Goal: Task Accomplishment & Management: Complete application form

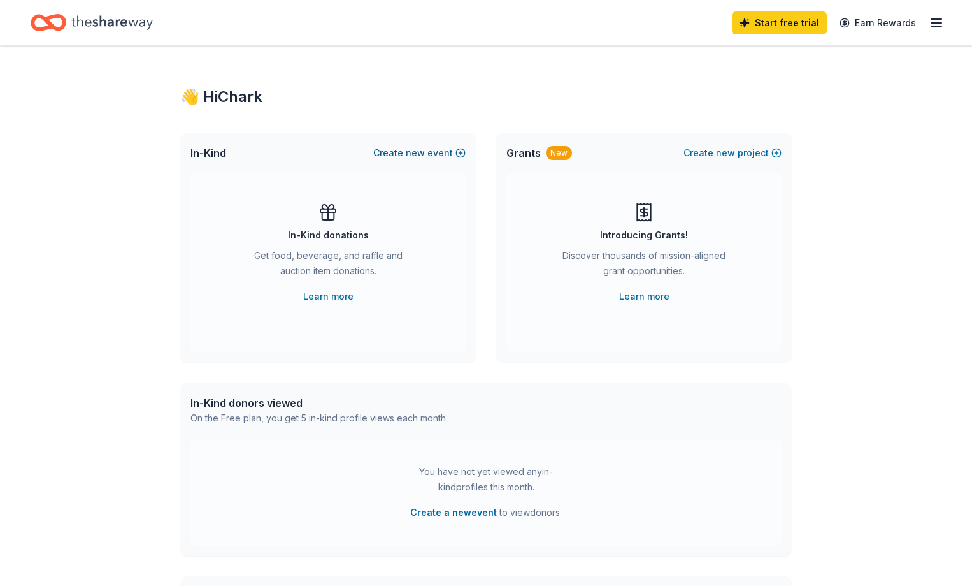
click at [427, 154] on button "Create new event" at bounding box center [419, 152] width 92 height 15
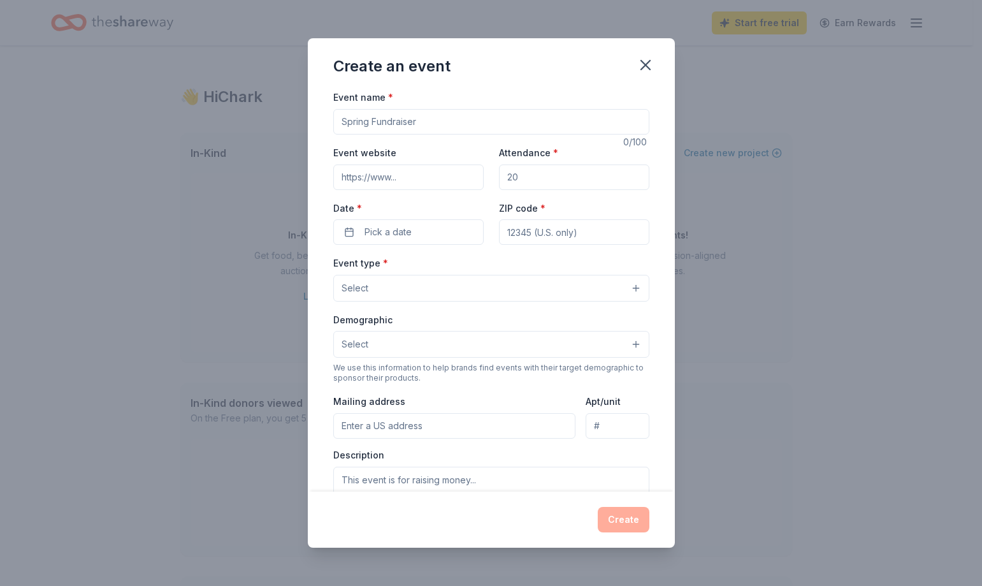
click at [451, 125] on input "Event name *" at bounding box center [491, 121] width 316 height 25
type input "Eureka Wrestling Trivia Night & Silent Auction"
click at [543, 177] on input "Attendance *" at bounding box center [574, 176] width 150 height 25
type input "150"
click at [455, 229] on button "Pick a date" at bounding box center [408, 231] width 150 height 25
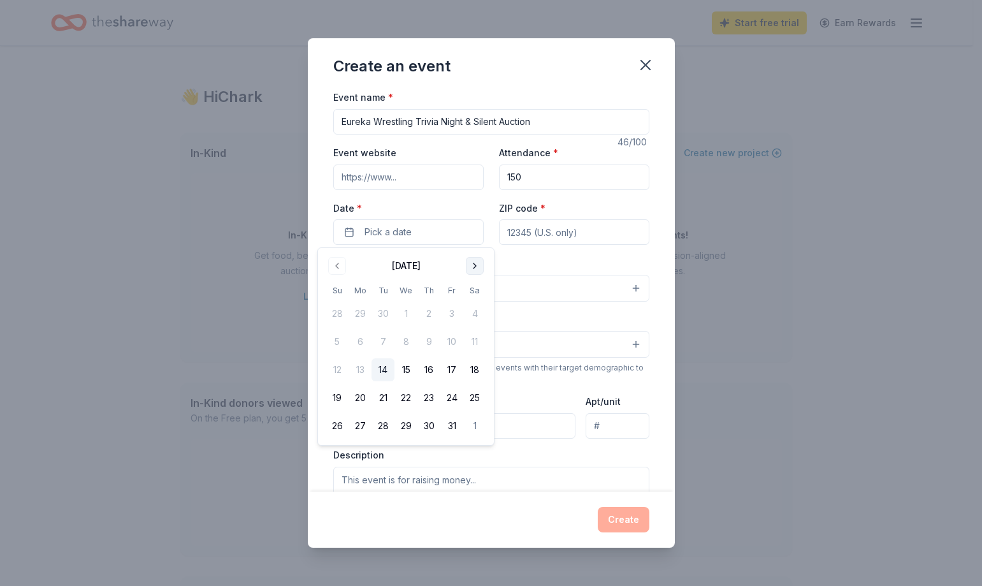
click at [479, 267] on button "Go to next month" at bounding box center [475, 266] width 18 height 18
click at [470, 316] on button "6" at bounding box center [474, 313] width 23 height 23
click at [537, 231] on input "ZIP code *" at bounding box center [574, 231] width 150 height 25
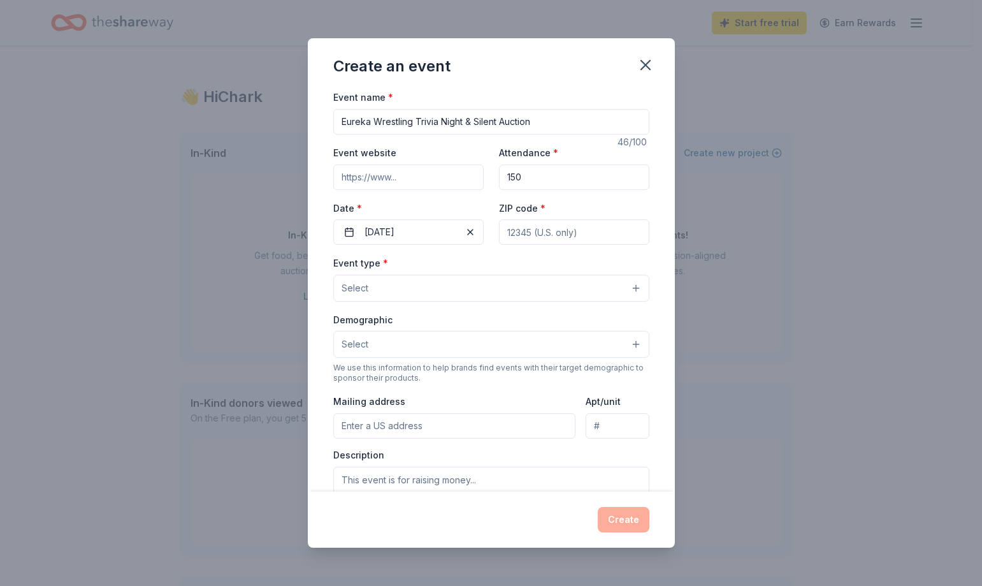
type input "63025"
type input "17695 Rockwood Arbor Drive"
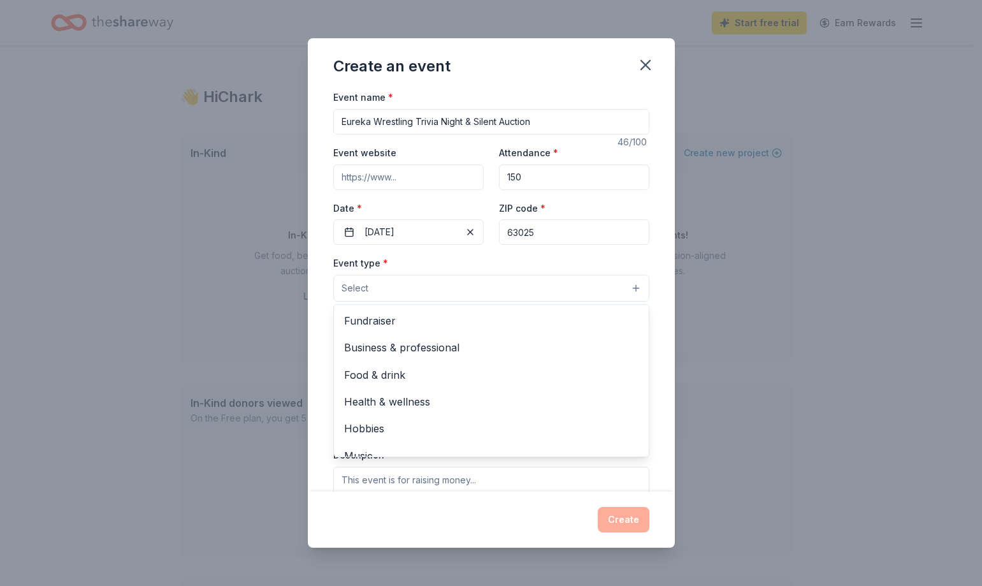
click at [552, 285] on button "Select" at bounding box center [491, 288] width 316 height 27
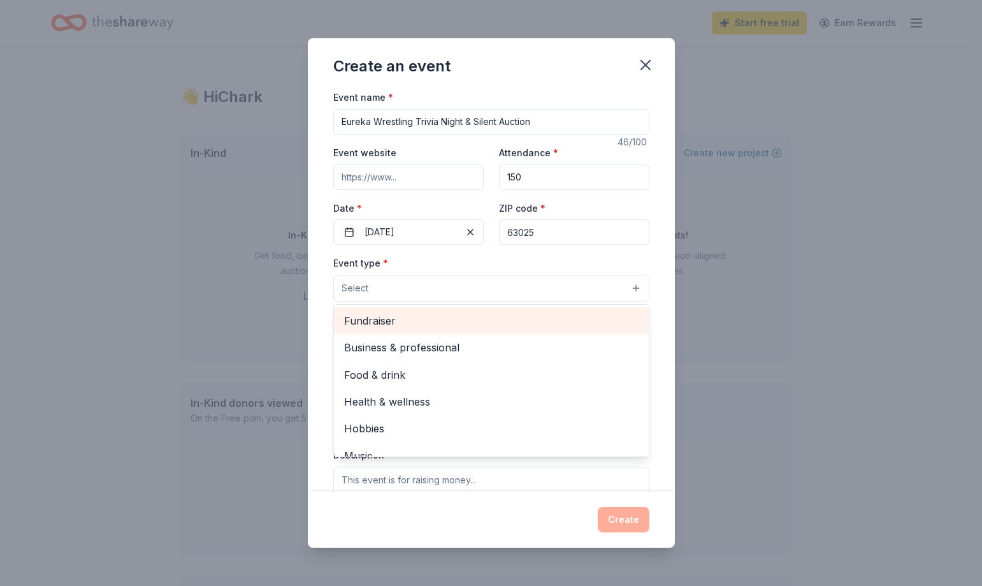
click at [517, 316] on span "Fundraiser" at bounding box center [491, 320] width 294 height 17
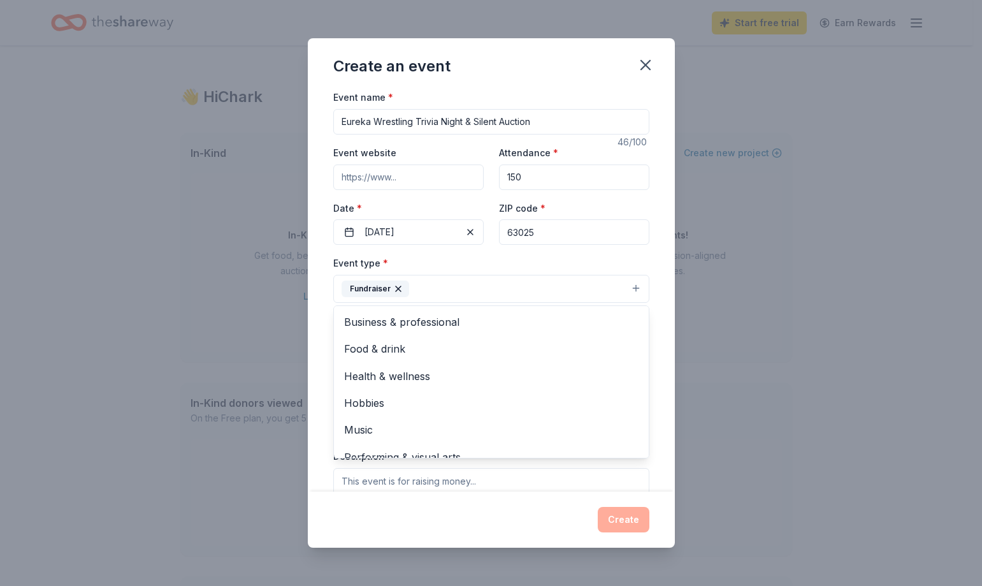
click at [759, 361] on div "Create an event Event name * Eureka Wrestling Trivia Night & Silent Auction 46 …" at bounding box center [491, 293] width 982 height 586
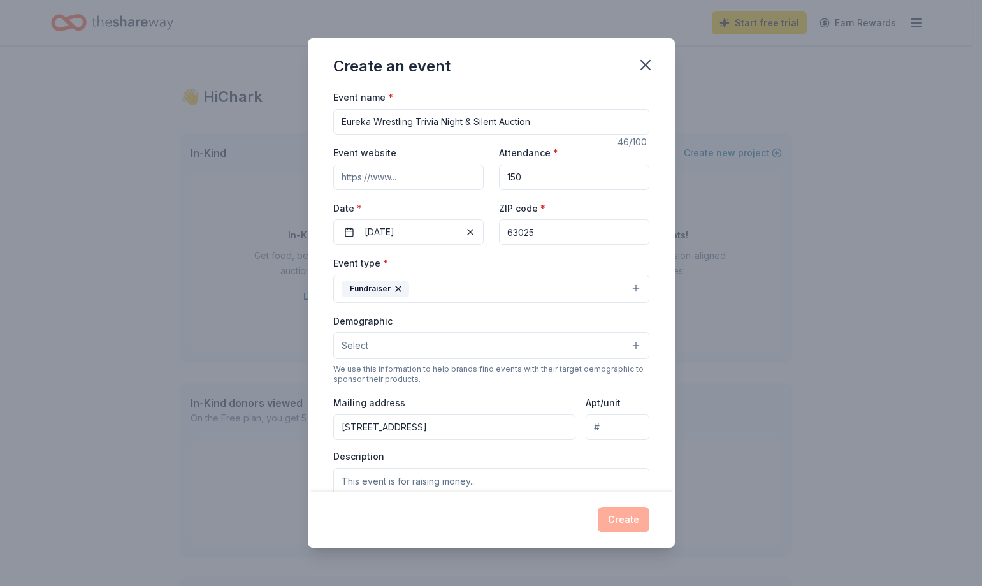
click at [568, 347] on button "Select" at bounding box center [491, 345] width 316 height 27
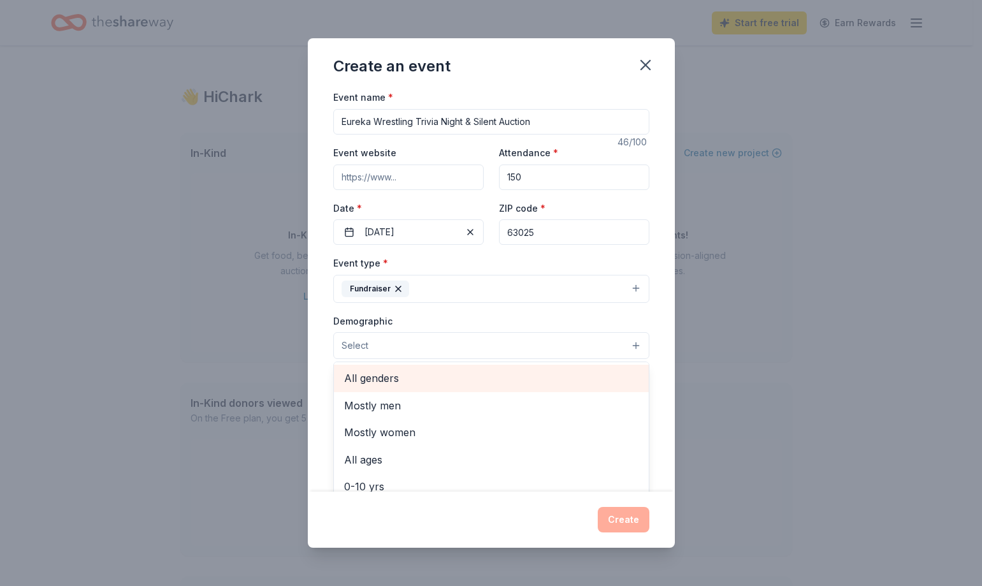
click at [475, 375] on span "All genders" at bounding box center [491, 378] width 294 height 17
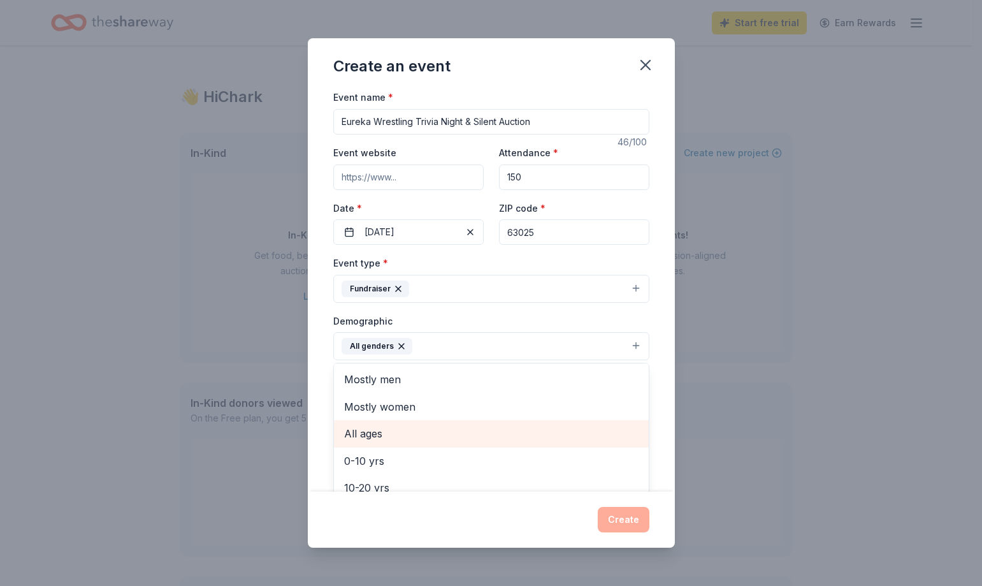
click at [445, 428] on span "All ages" at bounding box center [491, 433] width 294 height 17
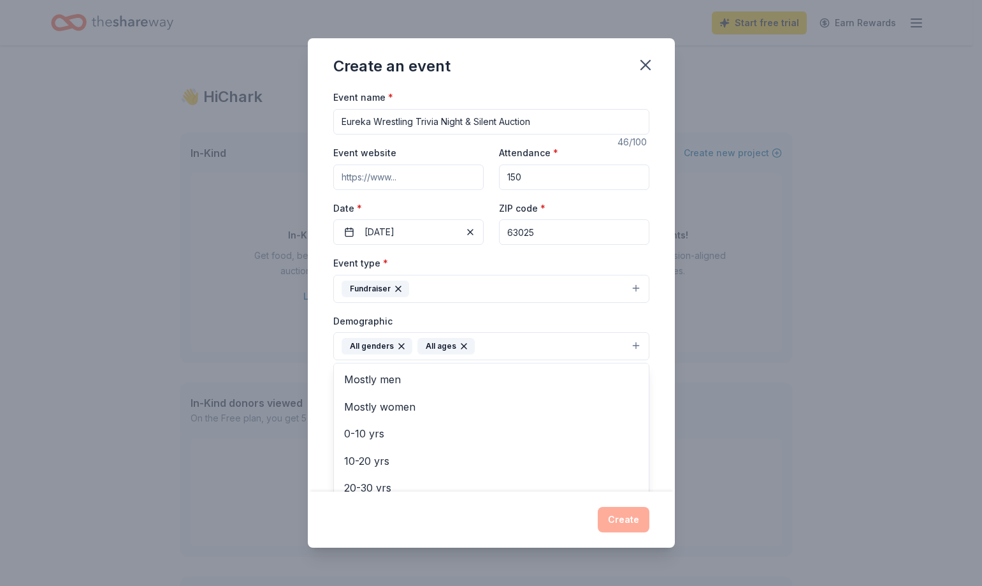
click at [716, 437] on div "Create an event Event name * Eureka Wrestling Trivia Night & Silent Auction 46 …" at bounding box center [491, 293] width 982 height 586
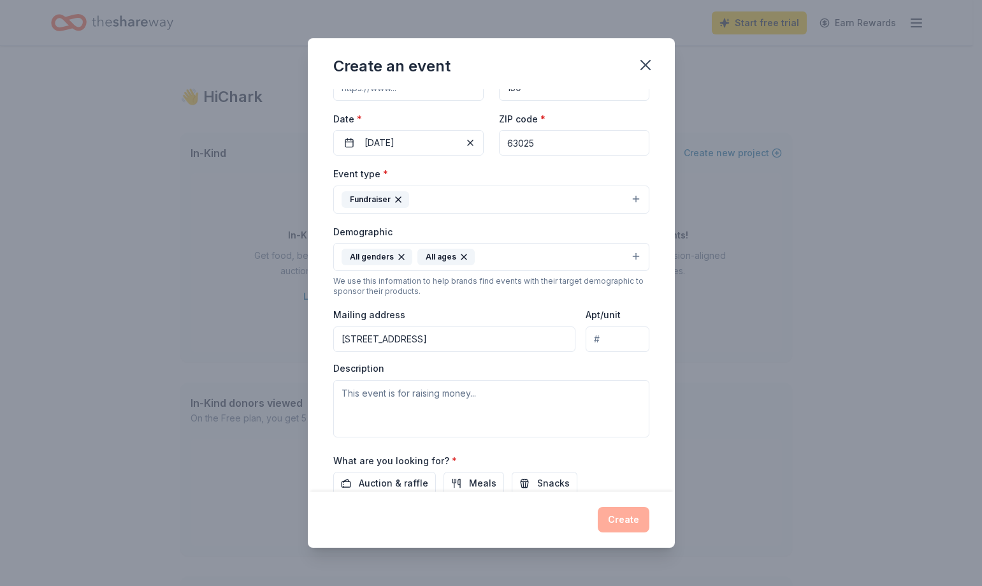
scroll to position [98, 0]
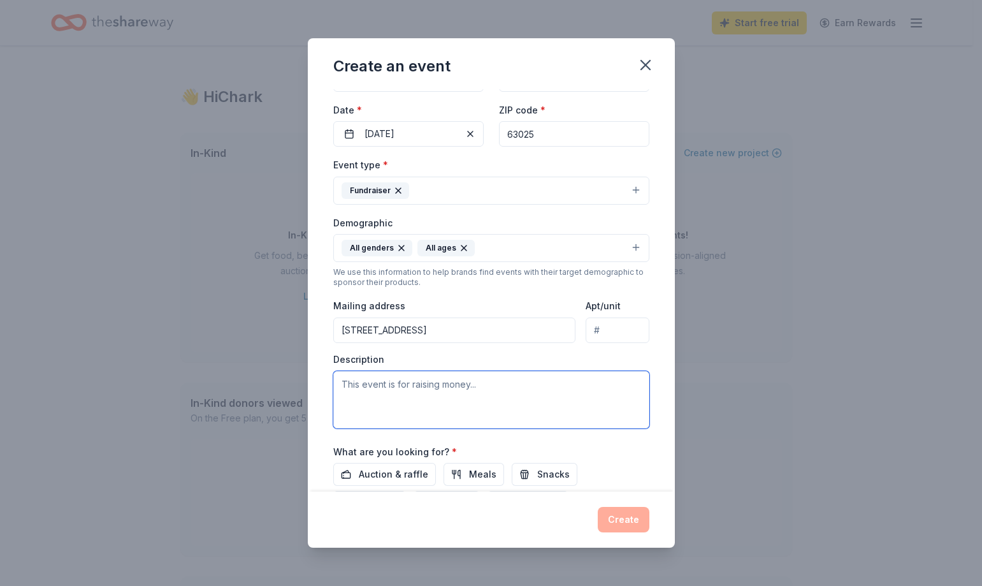
click at [472, 397] on textarea at bounding box center [491, 399] width 316 height 57
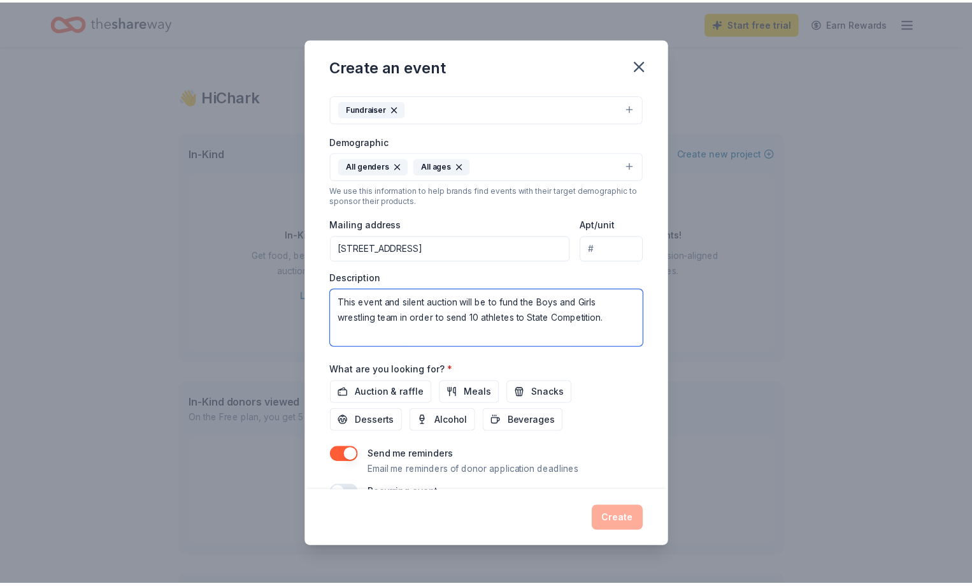
scroll to position [210, 0]
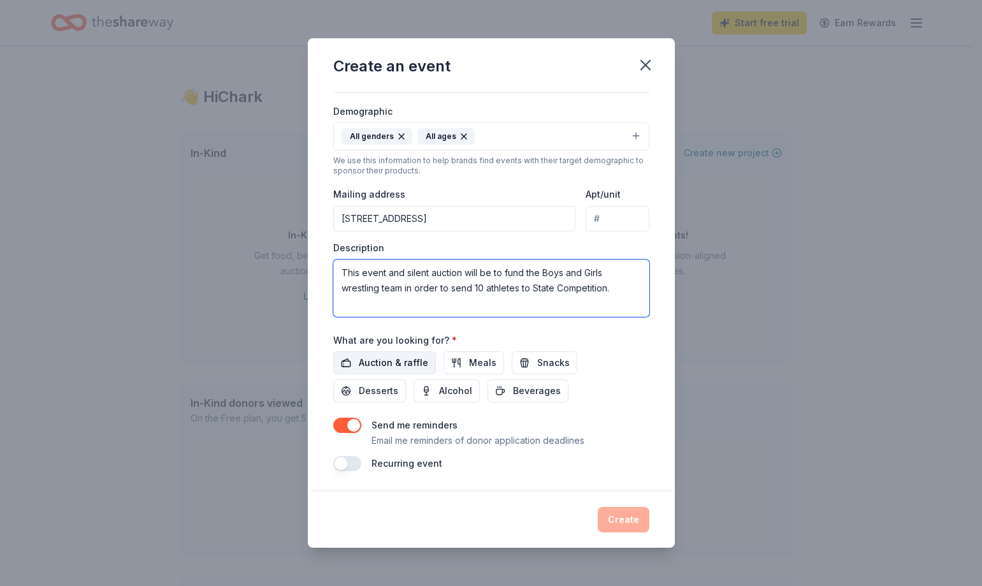
type textarea "This event and silent auction will be to fund the Boys and Girls wrestling team…"
click at [372, 363] on span "Auction & raffle" at bounding box center [393, 362] width 69 height 15
click at [629, 521] on button "Create" at bounding box center [624, 519] width 52 height 25
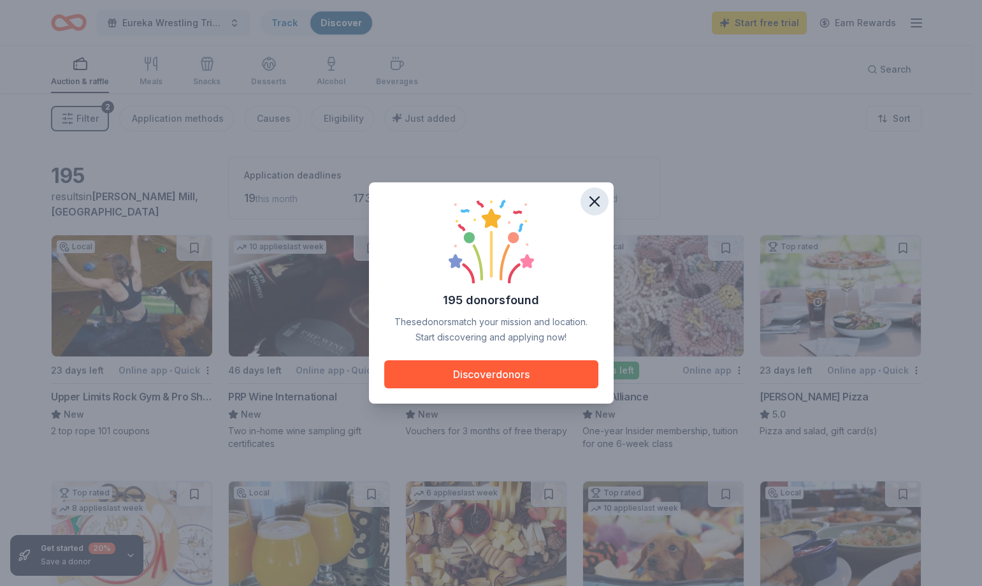
click at [599, 207] on icon "button" at bounding box center [595, 201] width 18 height 18
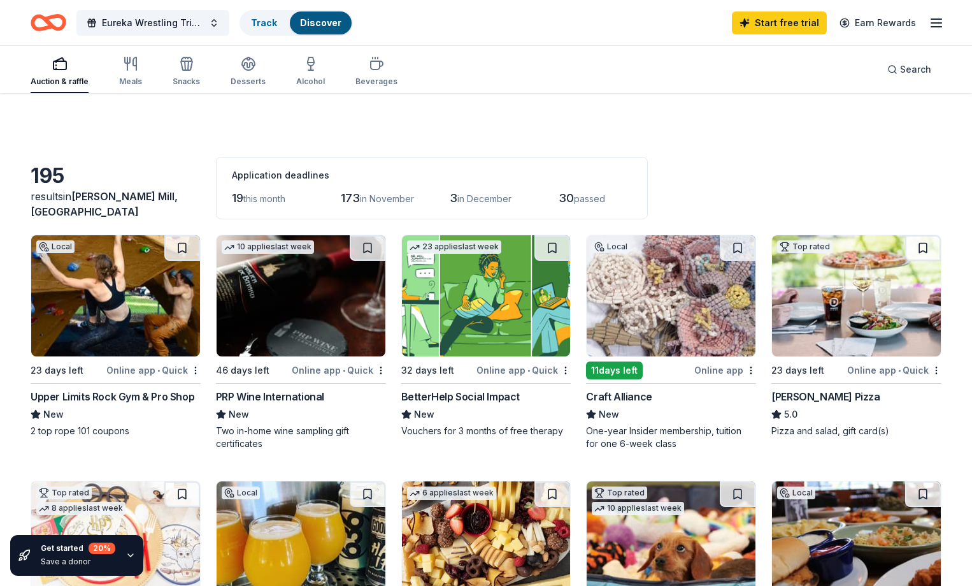
scroll to position [1131, 0]
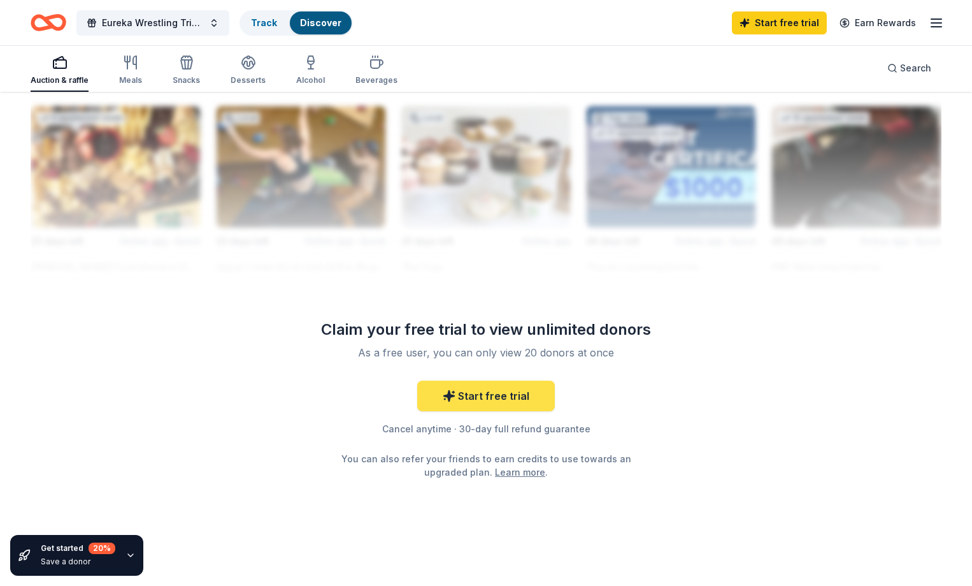
click at [498, 400] on link "Start free trial" at bounding box center [486, 395] width 138 height 31
click at [498, 393] on link "Start free trial" at bounding box center [486, 395] width 138 height 31
click at [503, 396] on link "Start free trial" at bounding box center [486, 395] width 138 height 31
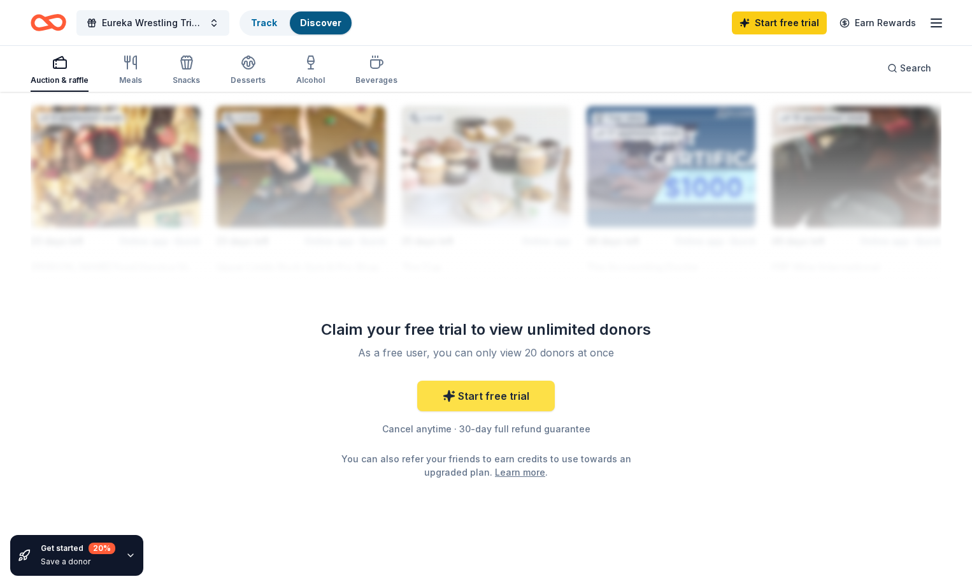
click at [503, 396] on link "Start free trial" at bounding box center [486, 395] width 138 height 31
click at [517, 378] on div "Claim your free trial to view unlimited donors As a free user, you can only vie…" at bounding box center [486, 398] width 367 height 159
click at [521, 382] on link "Start free trial" at bounding box center [486, 395] width 138 height 31
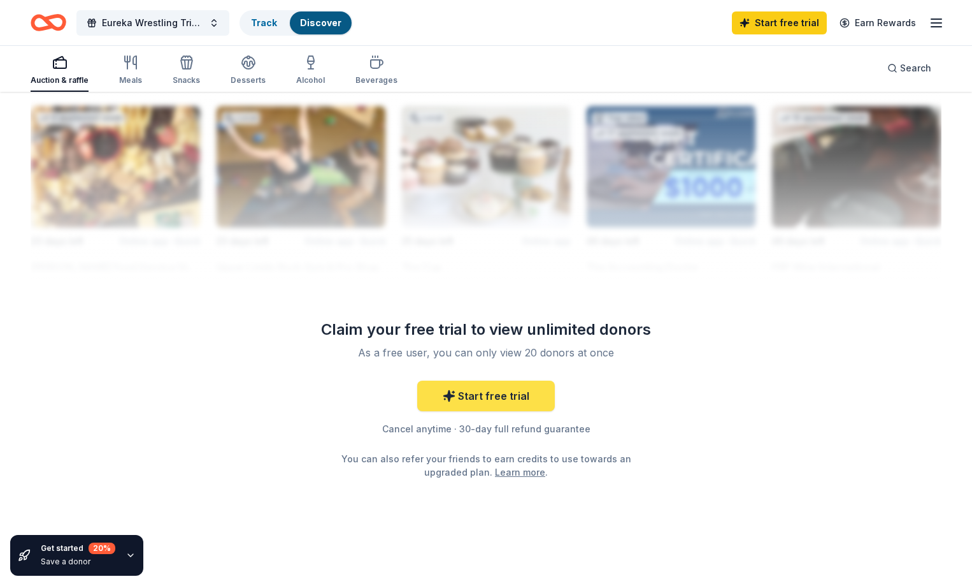
click at [521, 382] on link "Start free trial" at bounding box center [486, 395] width 138 height 31
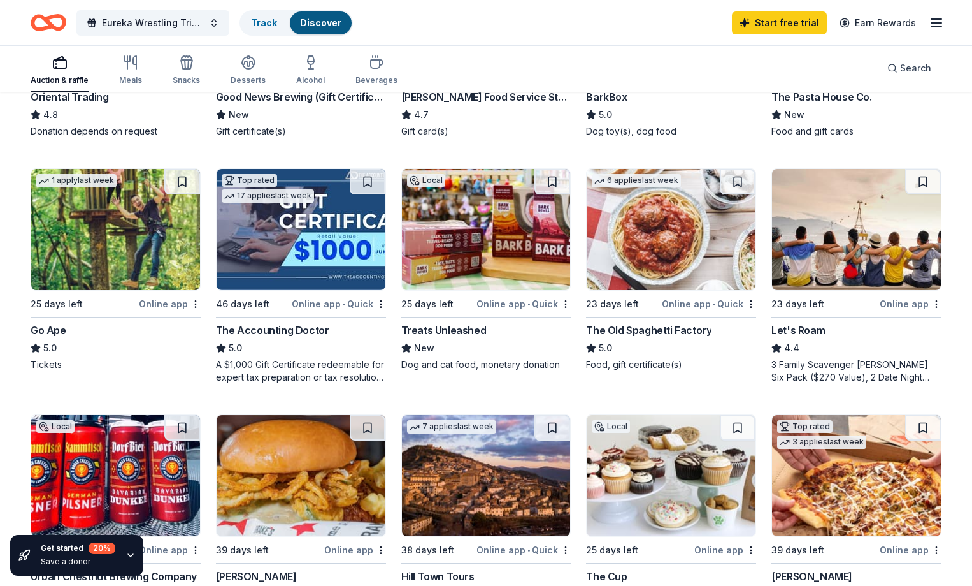
scroll to position [0, 0]
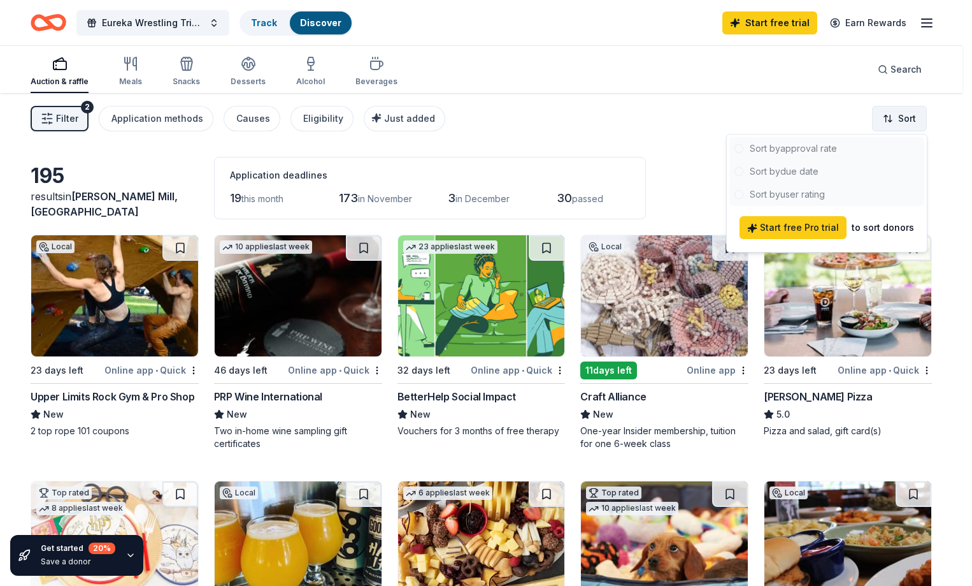
click at [896, 115] on html "10% 17695 Rockwood Arbor Drive Eureka , MO 63025 , USA Eureka Wrestling Trivia …" at bounding box center [486, 293] width 972 height 586
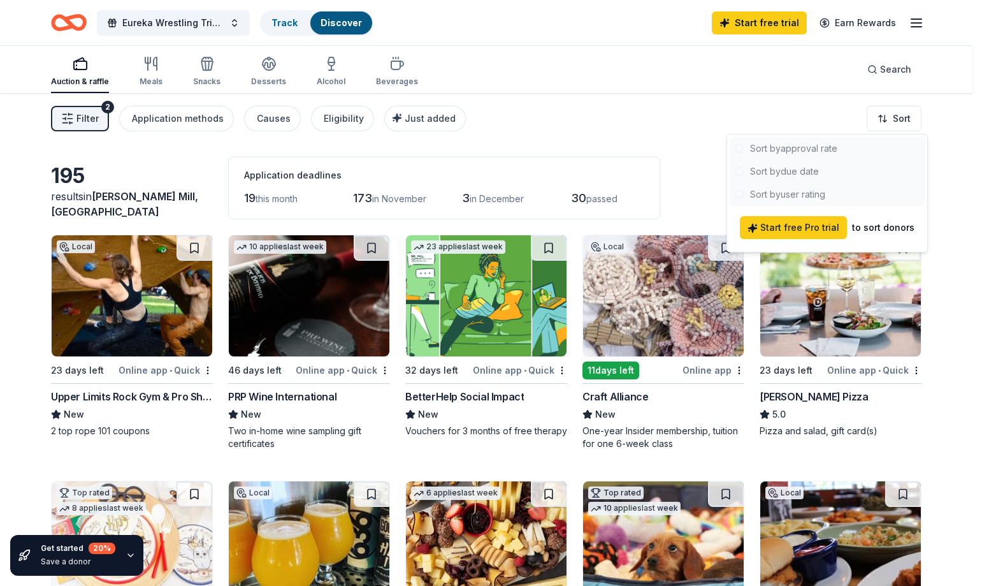
click at [740, 195] on div at bounding box center [827, 171] width 195 height 69
click at [742, 195] on div at bounding box center [827, 171] width 195 height 69
click at [741, 195] on div at bounding box center [827, 171] width 195 height 69
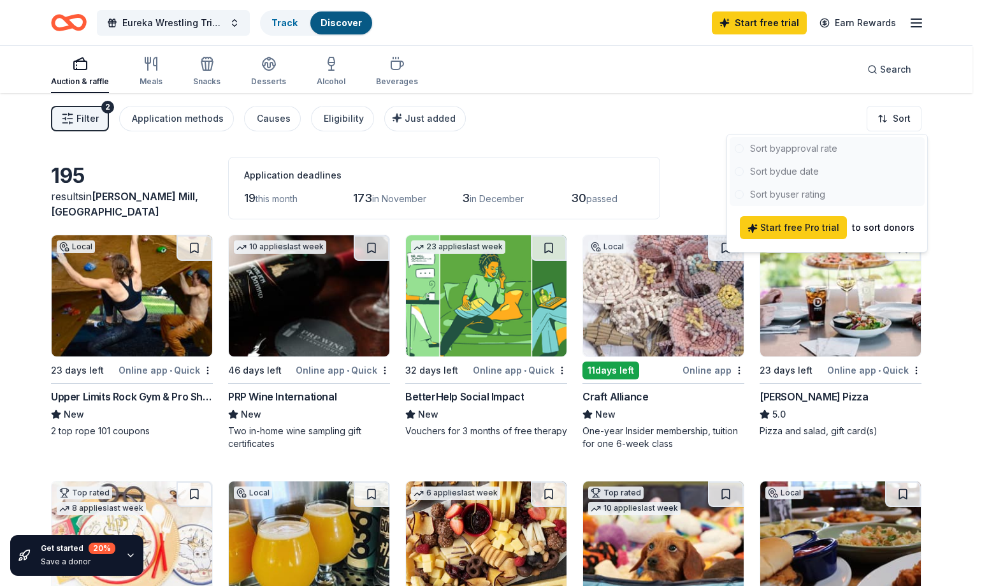
click at [741, 195] on div at bounding box center [827, 171] width 195 height 69
click at [740, 195] on div at bounding box center [827, 171] width 195 height 69
click at [172, 121] on html "10% 17695 Rockwood Arbor Drive Eureka , MO 63025 , USA Eureka Wrestling Trivia …" at bounding box center [491, 293] width 982 height 586
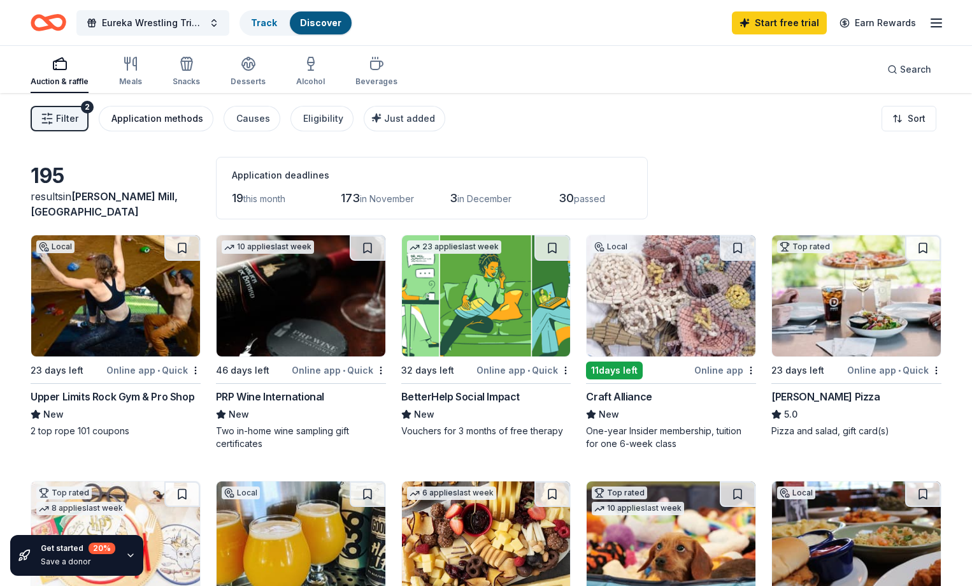
click at [173, 119] on div "Application methods" at bounding box center [158, 118] width 92 height 15
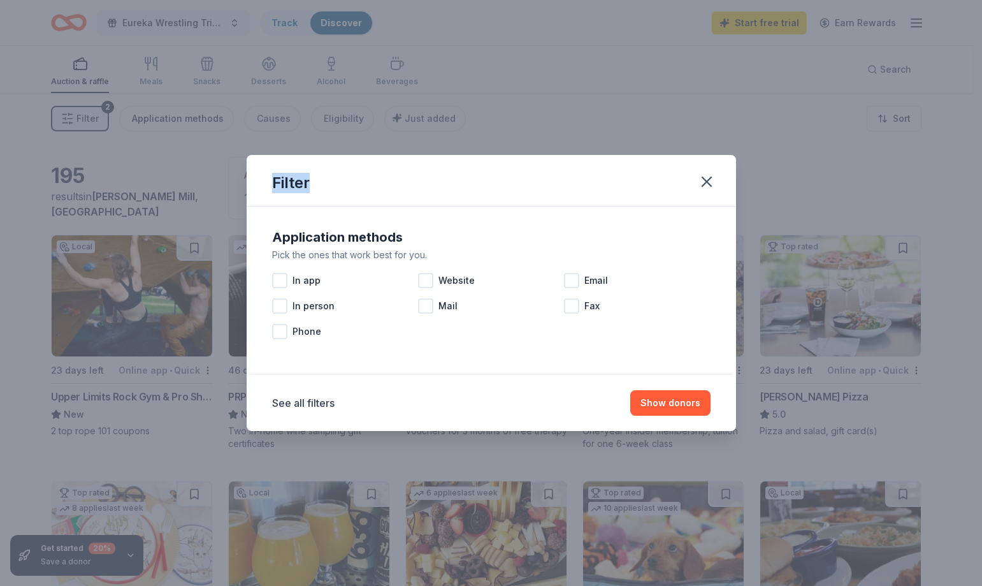
click at [173, 119] on div "Filter Application methods Pick the ones that work best for you. In app Website…" at bounding box center [491, 293] width 982 height 586
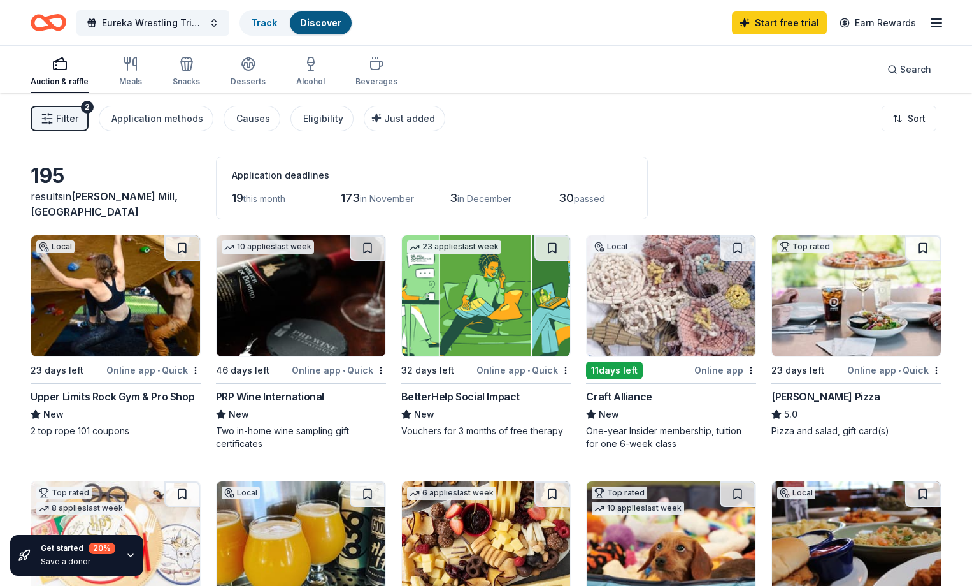
click at [78, 114] on span "Filter" at bounding box center [67, 118] width 22 height 15
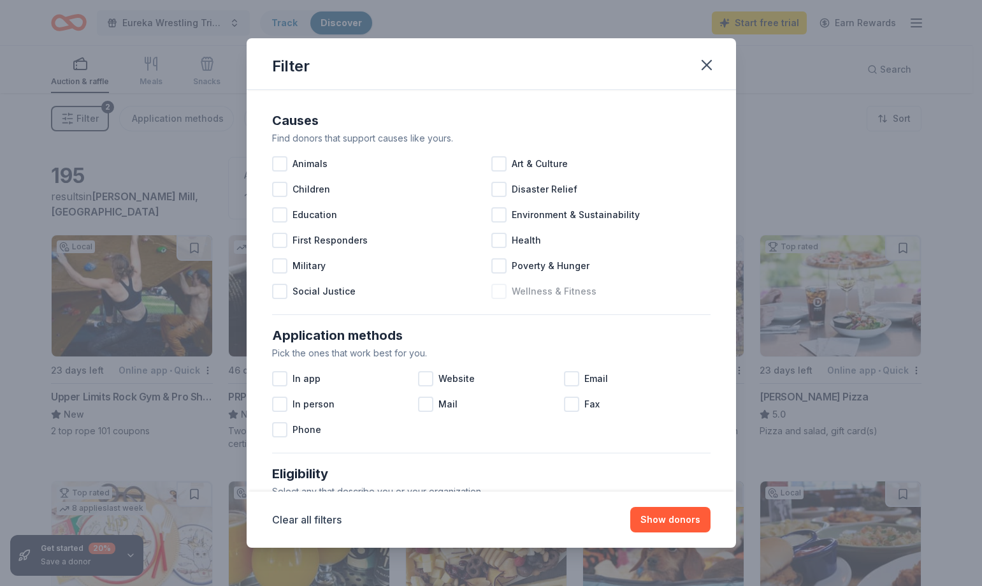
click at [495, 290] on div at bounding box center [498, 291] width 15 height 15
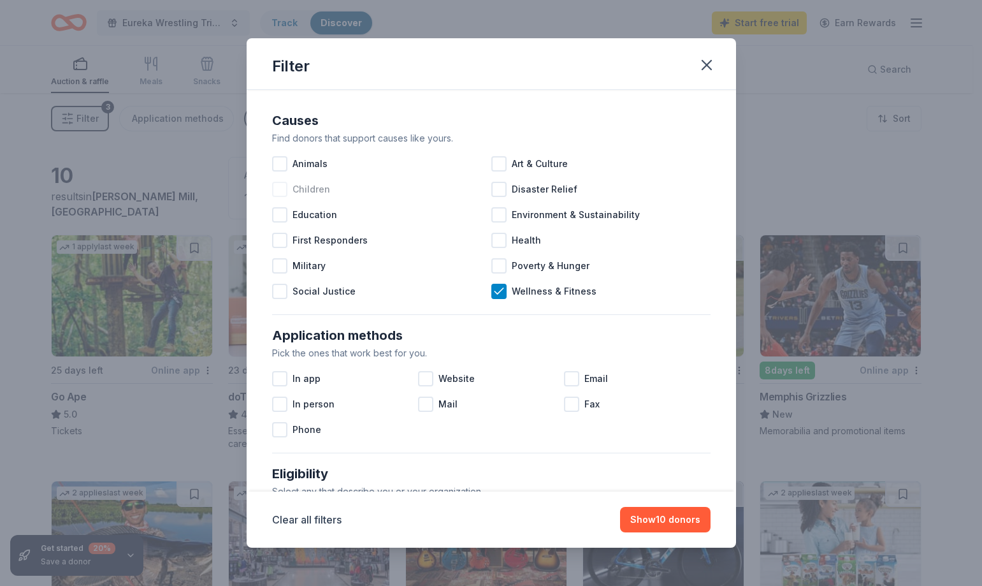
click at [282, 192] on div at bounding box center [279, 189] width 15 height 15
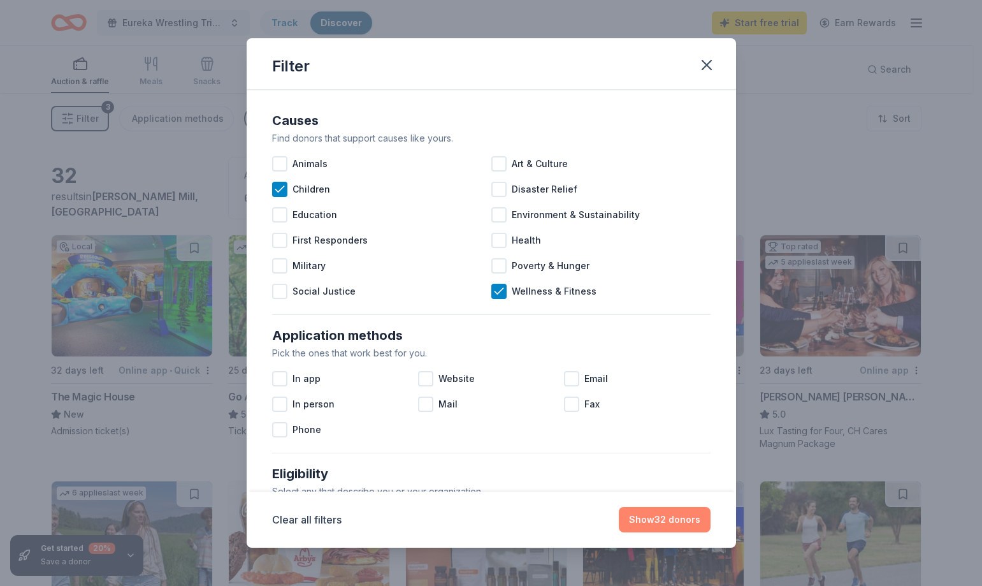
click at [669, 520] on button "Show 32 donors" at bounding box center [665, 519] width 92 height 25
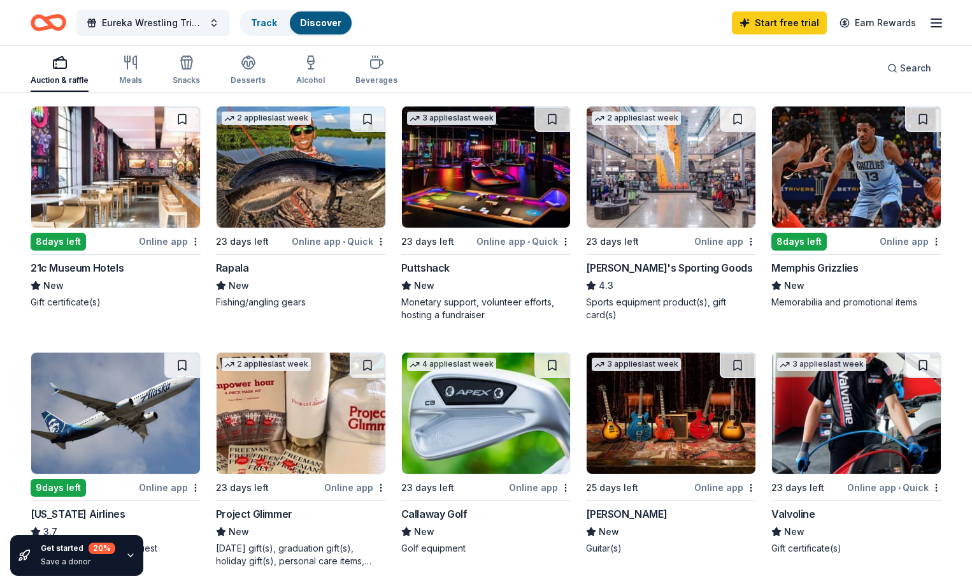
scroll to position [35, 0]
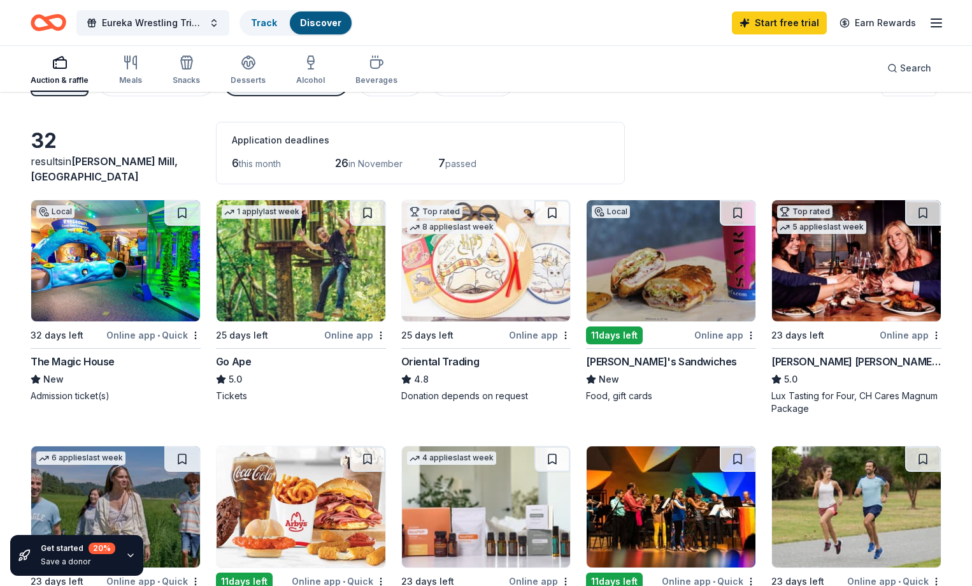
click at [667, 280] on img at bounding box center [671, 260] width 169 height 121
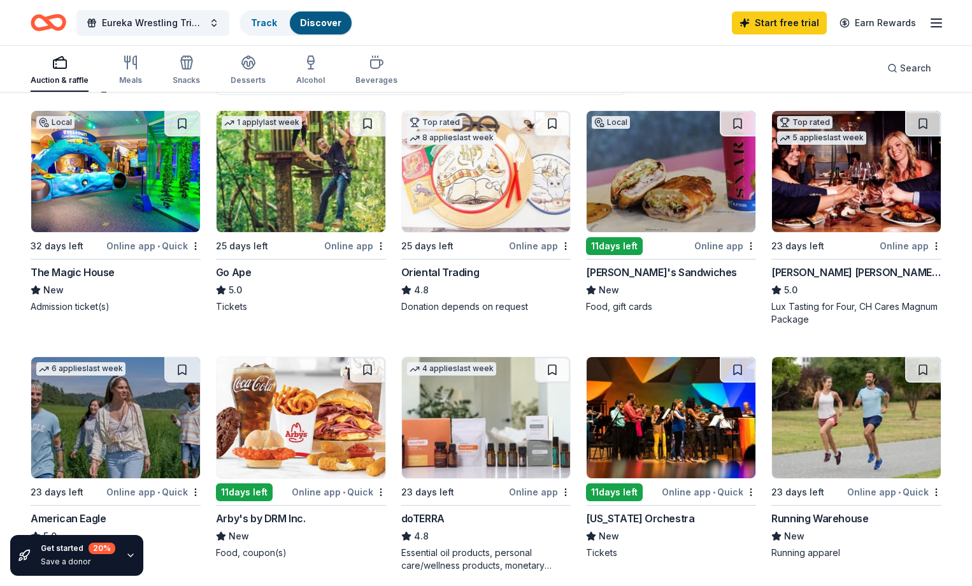
scroll to position [710, 0]
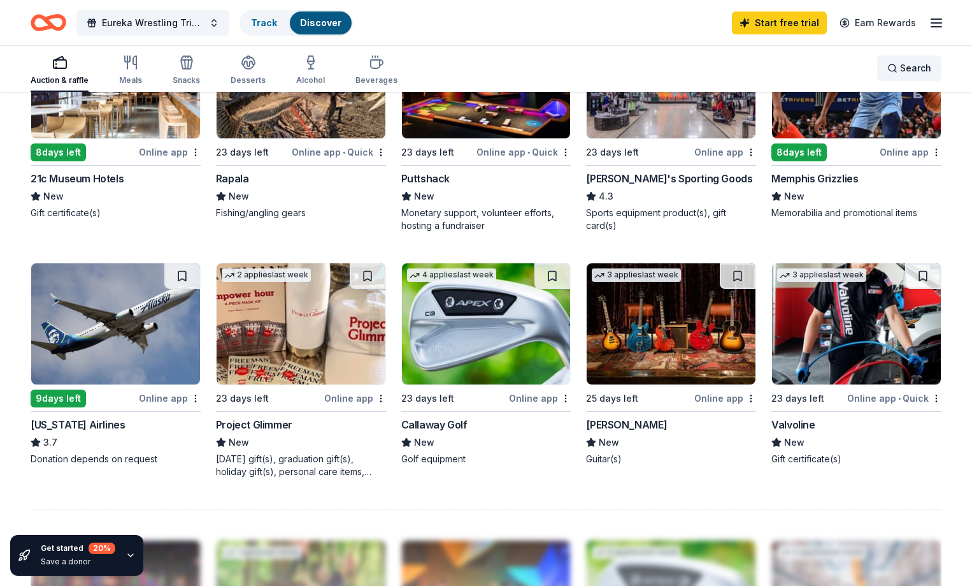
click at [900, 66] on span "Search" at bounding box center [915, 68] width 31 height 15
click at [885, 66] on div "Look up a donor by name" at bounding box center [486, 293] width 972 height 586
click at [900, 68] on span "Search" at bounding box center [915, 68] width 31 height 15
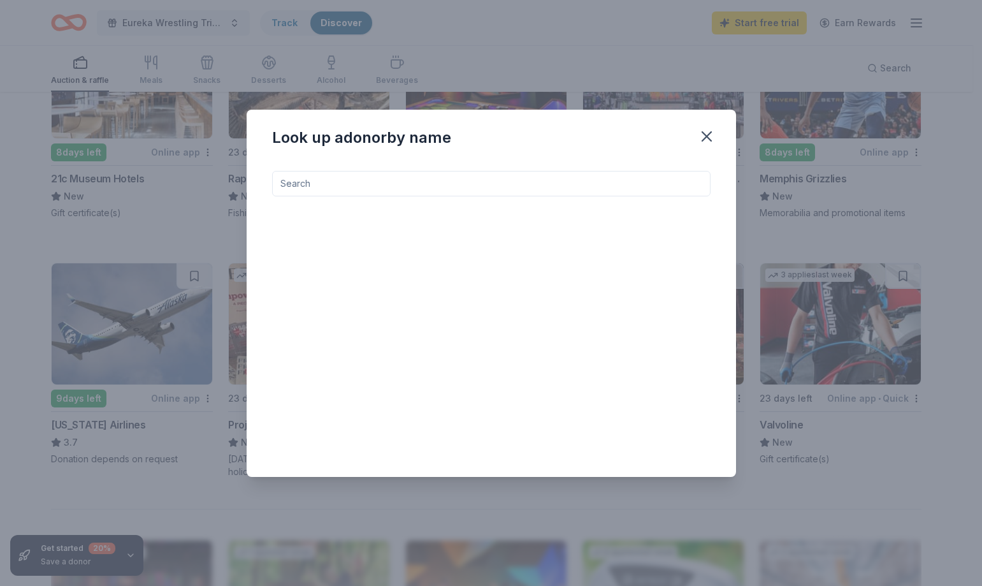
click at [601, 182] on input at bounding box center [491, 183] width 438 height 25
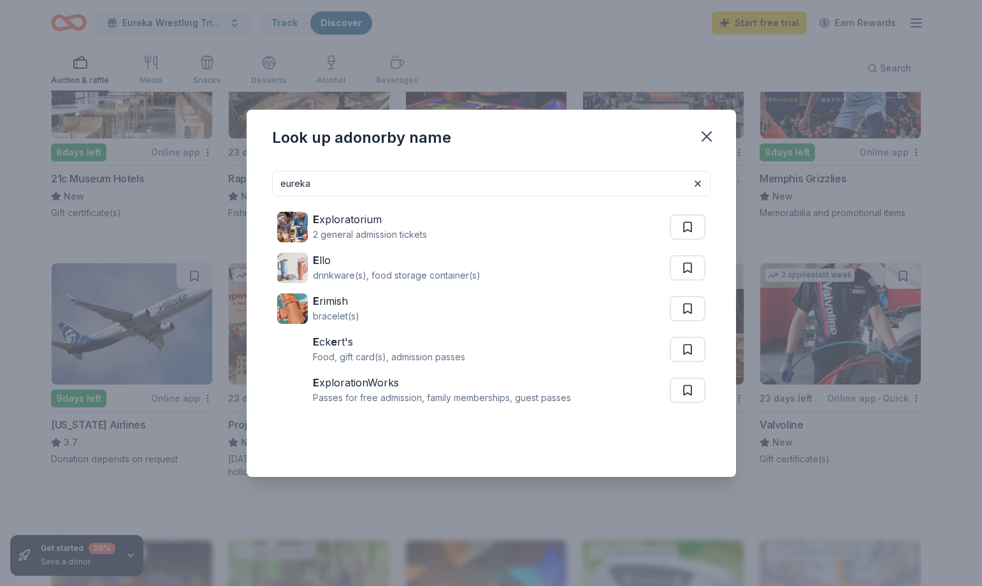
type input "eureka"
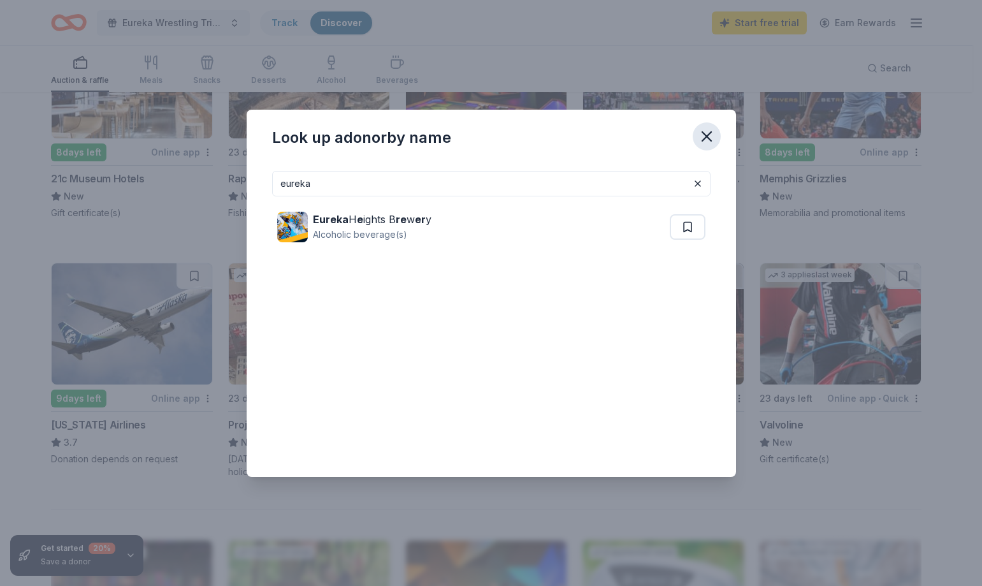
click at [708, 134] on icon "button" at bounding box center [706, 136] width 9 height 9
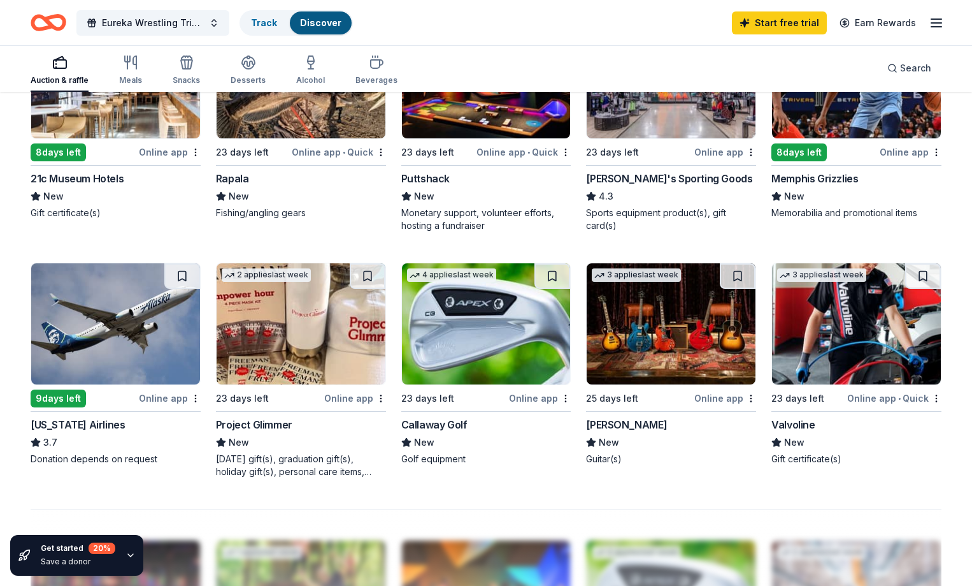
scroll to position [1144, 0]
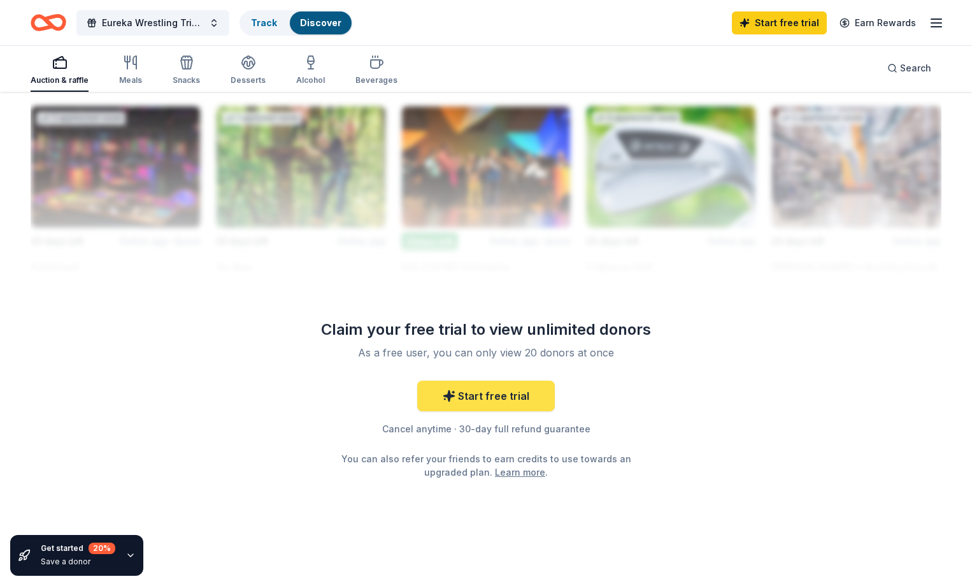
click at [505, 396] on link "Start free trial" at bounding box center [486, 395] width 138 height 31
click at [500, 397] on link "Start free trial" at bounding box center [486, 395] width 138 height 31
click at [447, 396] on icon at bounding box center [449, 396] width 11 height 11
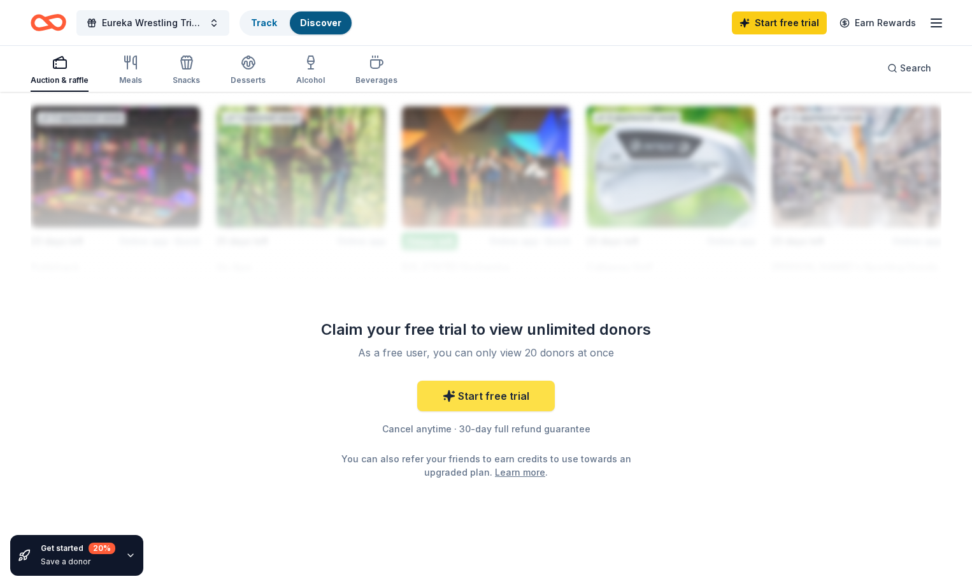
click at [447, 396] on icon at bounding box center [449, 396] width 11 height 11
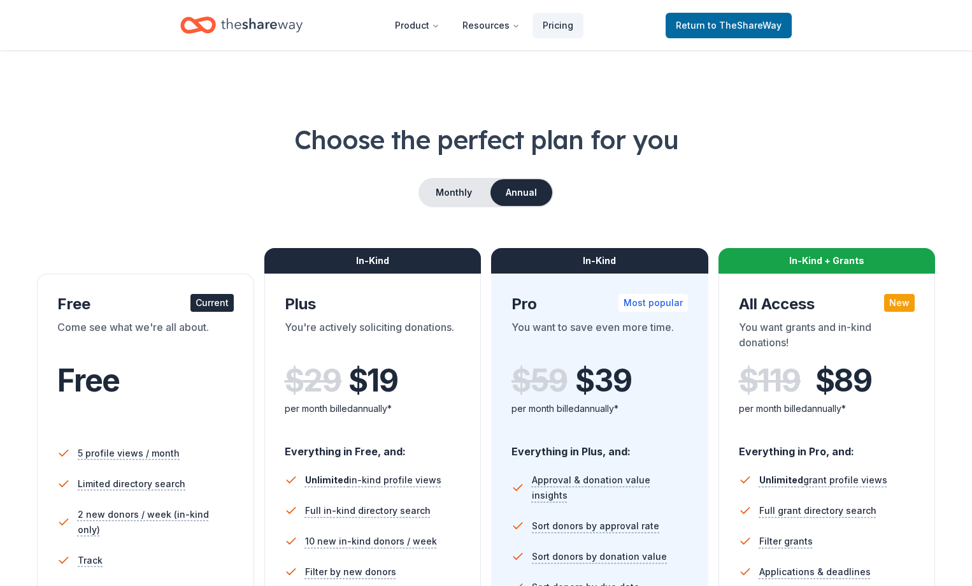
click at [396, 292] on div "In-Kind Plus You're actively soliciting donations. $ 29 $ 19 per month billed a…" at bounding box center [372, 534] width 217 height 523
click at [412, 258] on div "In-Kind" at bounding box center [372, 260] width 217 height 25
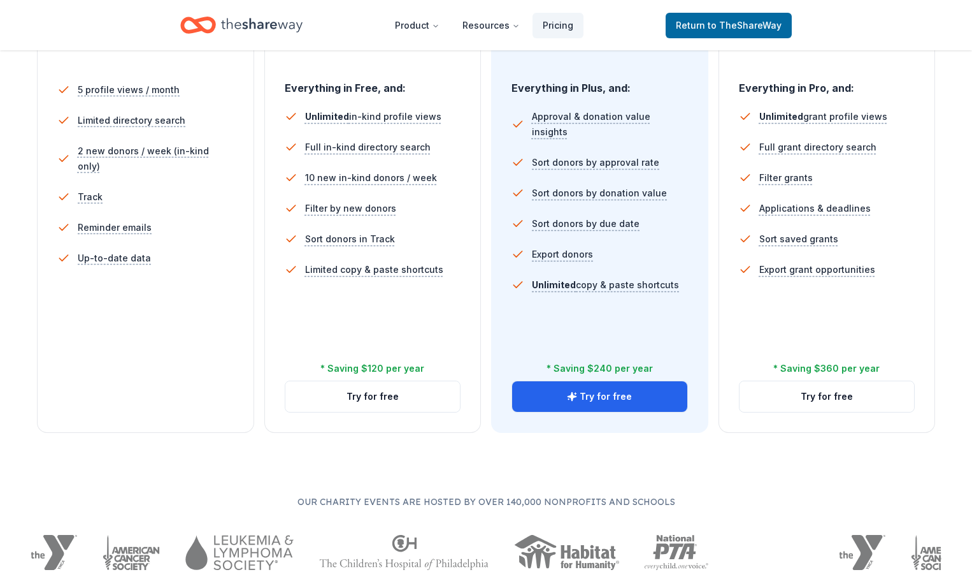
scroll to position [394, 0]
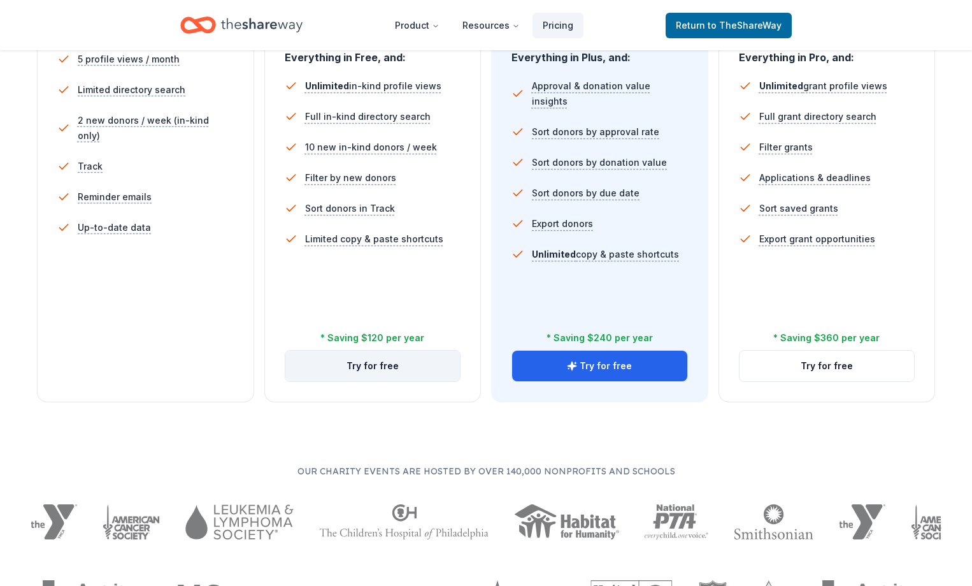
click at [393, 350] on button "Try for free" at bounding box center [372, 365] width 175 height 31
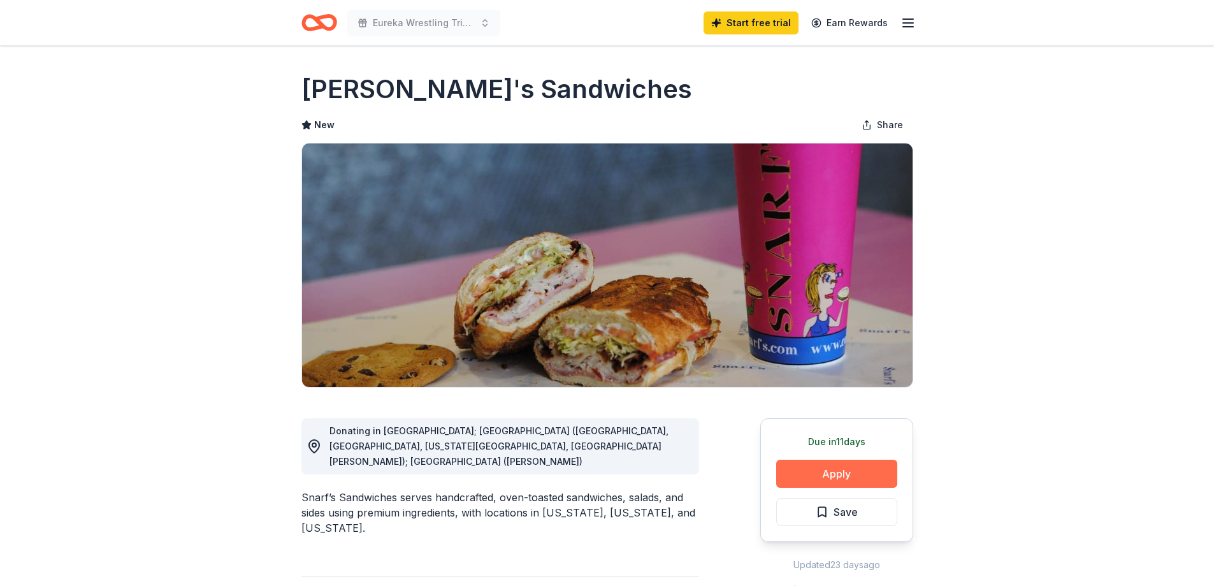
click at [840, 471] on button "Apply" at bounding box center [836, 473] width 121 height 28
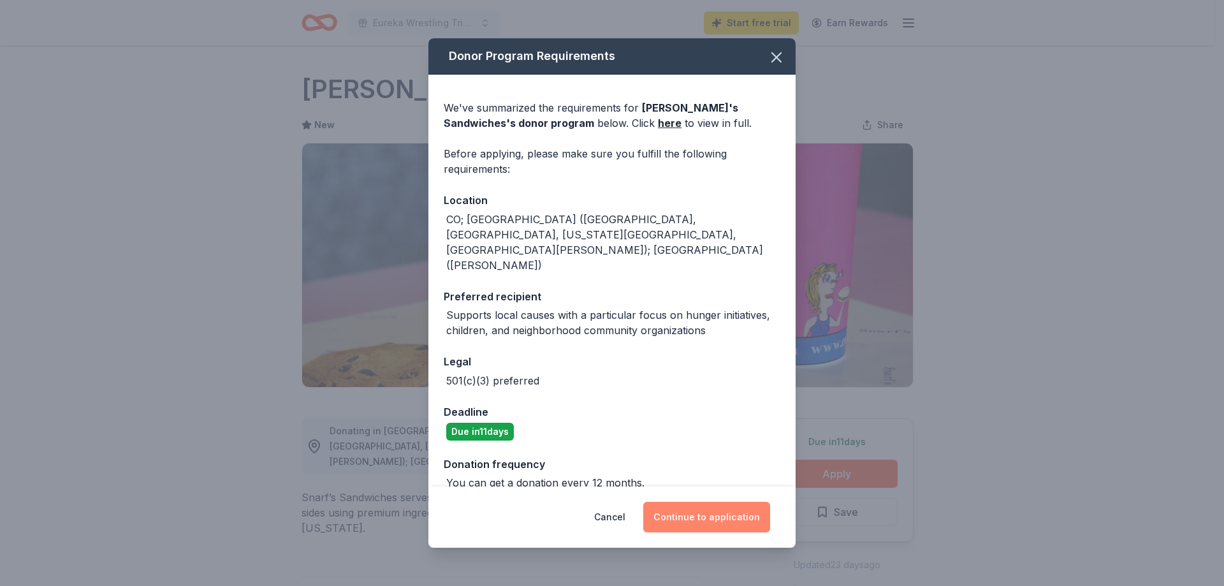
click at [718, 513] on button "Continue to application" at bounding box center [706, 517] width 127 height 31
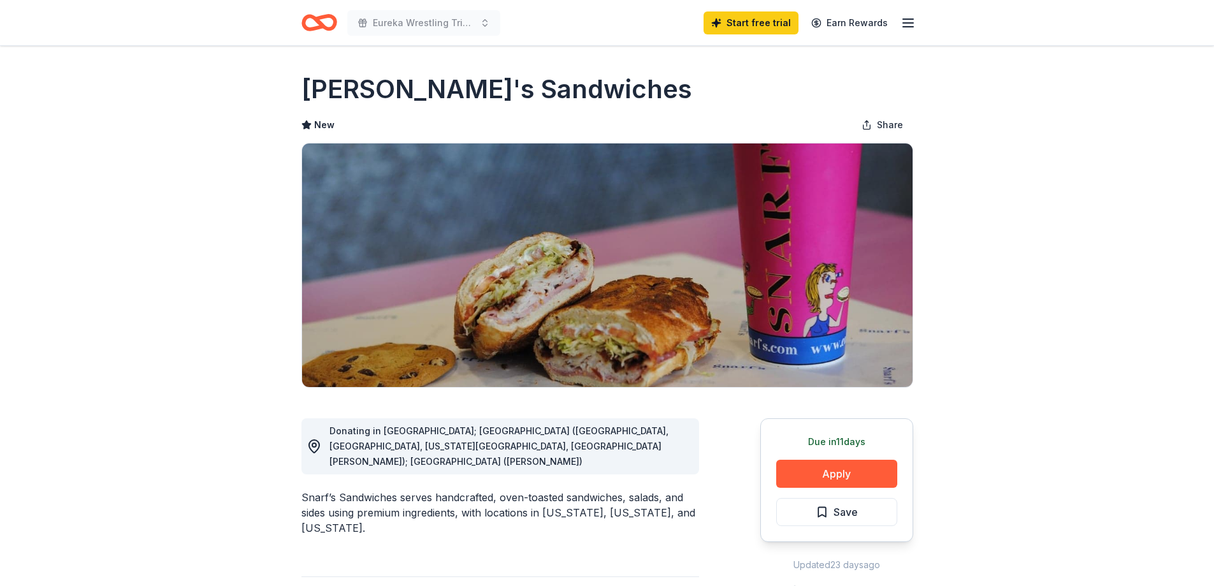
click at [718, 513] on button "Continue to application" at bounding box center [697, 505] width 120 height 29
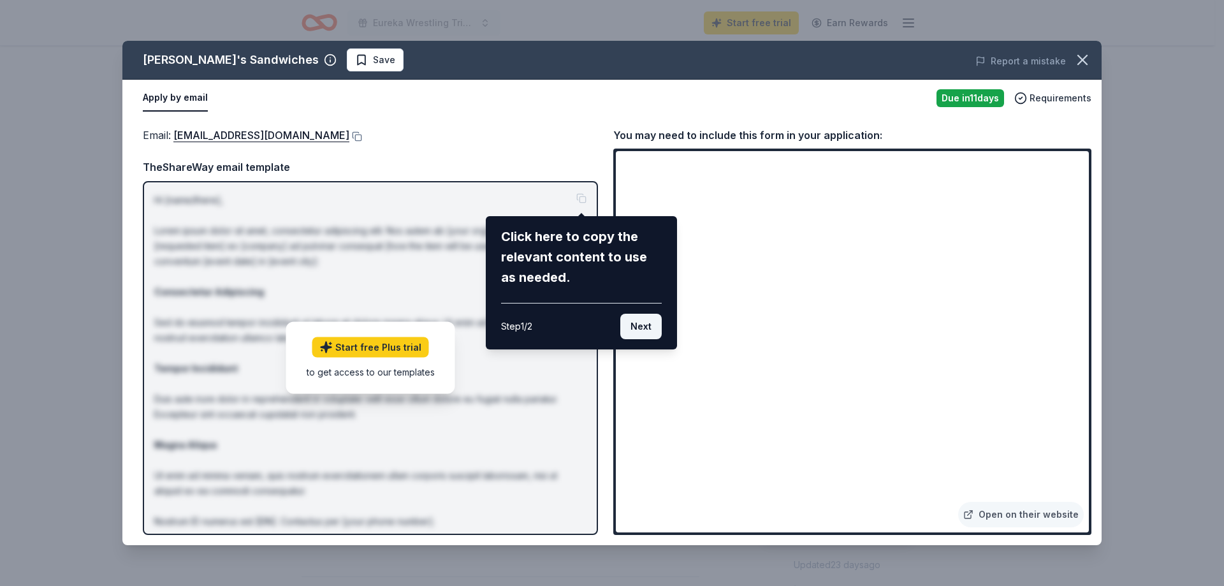
click at [640, 322] on button "Next" at bounding box center [640, 326] width 41 height 25
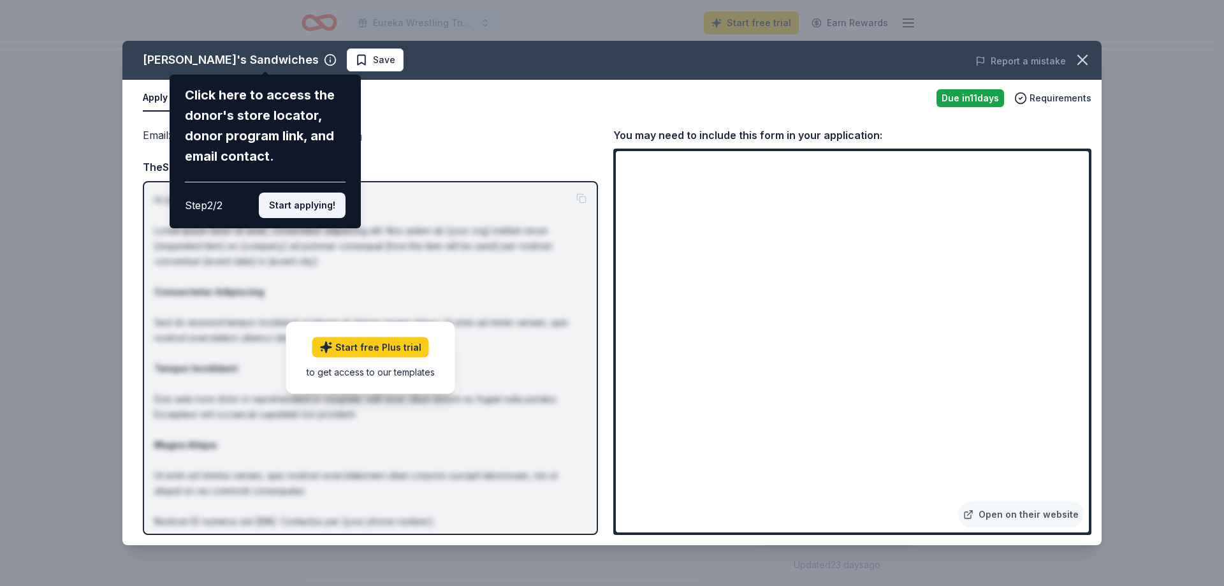
click at [319, 206] on button "Start applying!" at bounding box center [302, 204] width 87 height 25
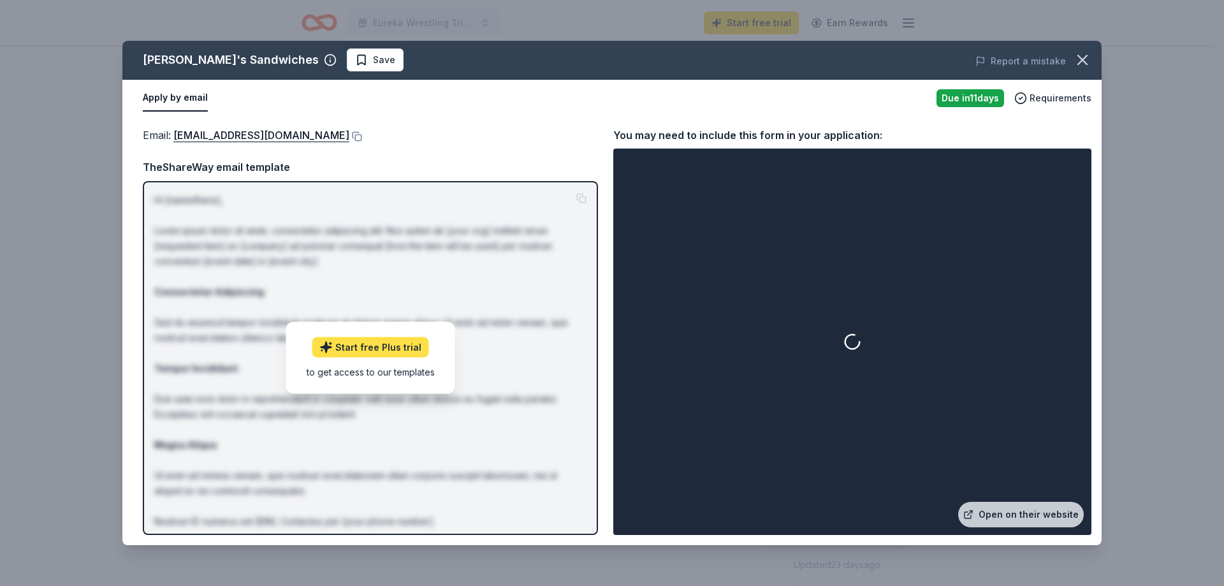
click at [405, 346] on link "Start free Plus trial" at bounding box center [370, 347] width 117 height 20
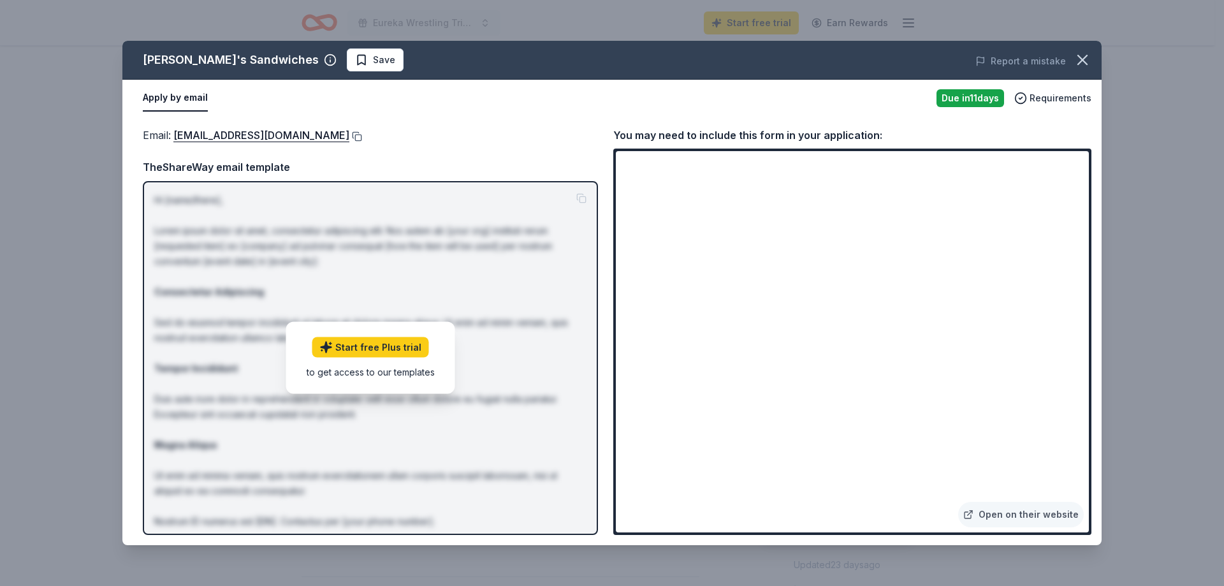
click at [349, 138] on button at bounding box center [355, 136] width 13 height 10
click at [1078, 59] on icon "button" at bounding box center [1082, 60] width 18 height 18
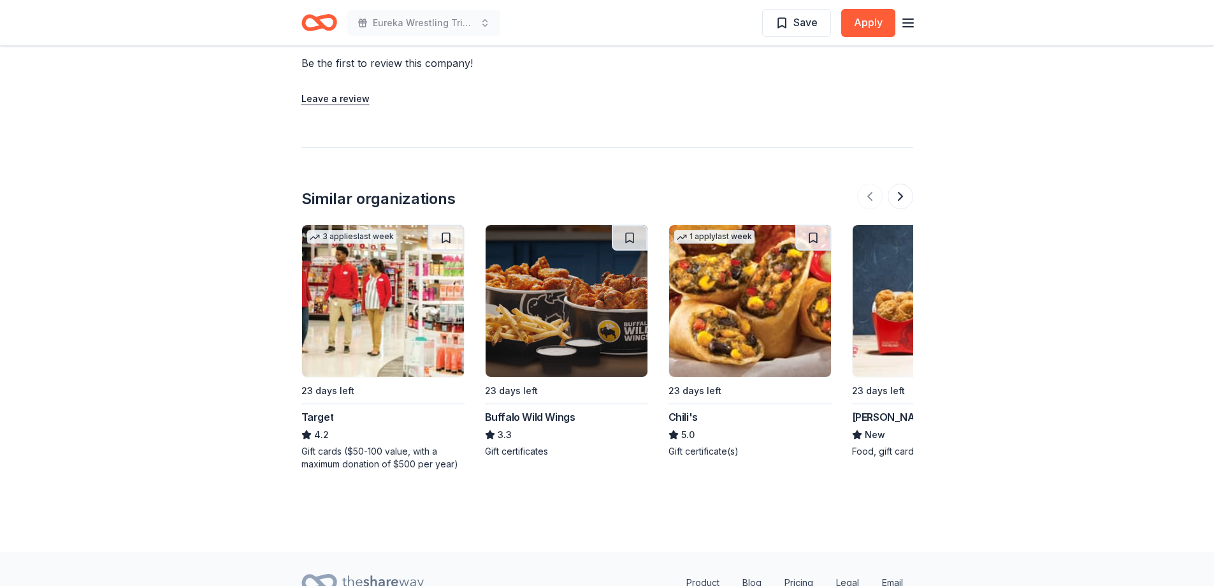
scroll to position [1203, 0]
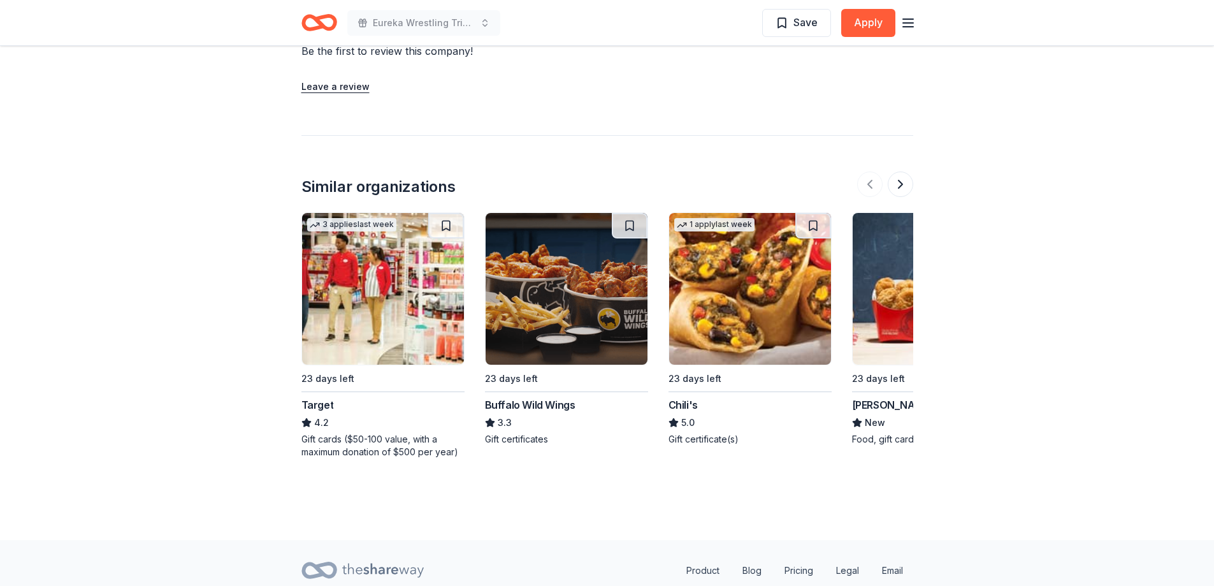
click at [378, 261] on img at bounding box center [383, 289] width 162 height 152
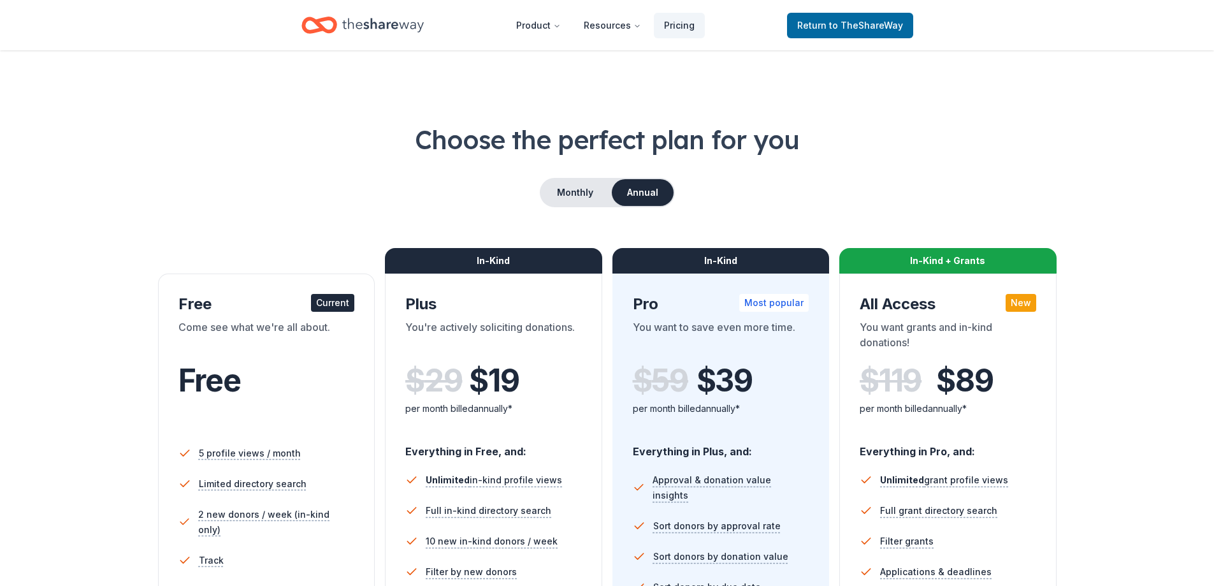
click at [339, 313] on div "Free Current" at bounding box center [266, 304] width 177 height 20
click at [338, 313] on div "Free Current" at bounding box center [266, 304] width 177 height 20
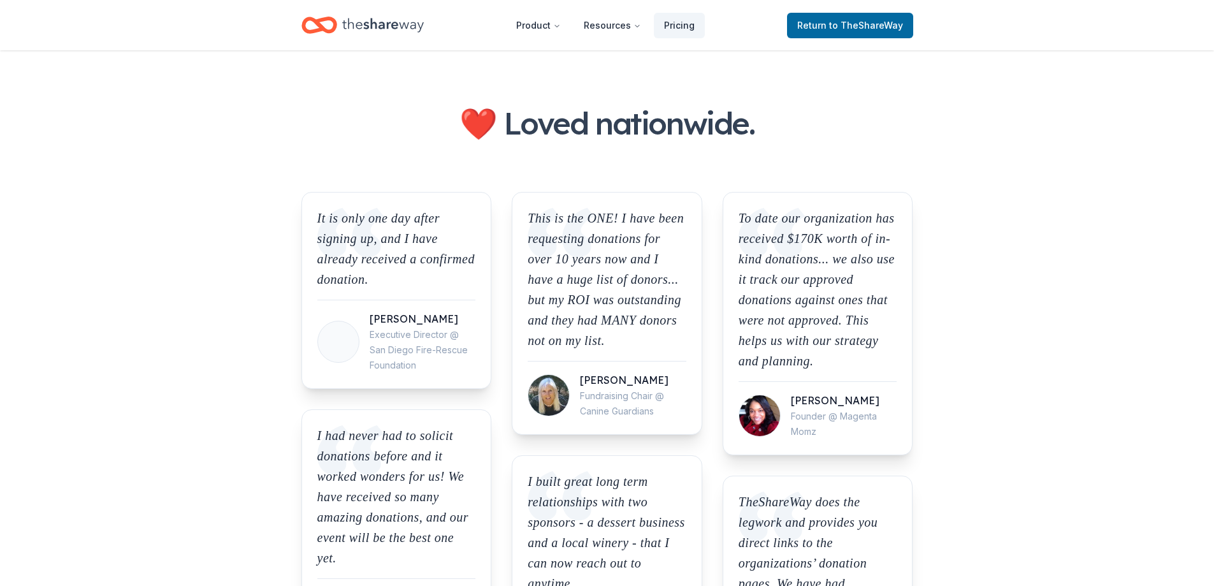
scroll to position [1020, 0]
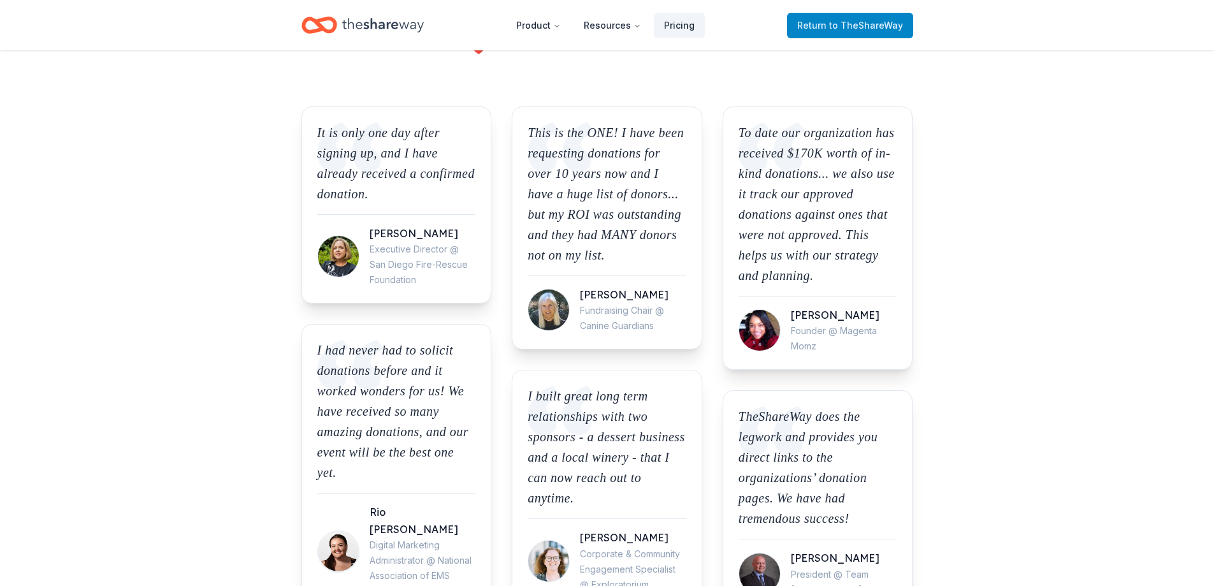
click at [863, 31] on span "Return to TheShareWay" at bounding box center [850, 25] width 106 height 15
click at [862, 30] on span "to TheShareWay" at bounding box center [866, 25] width 74 height 11
click at [872, 33] on span "Return to TheShareWay" at bounding box center [850, 25] width 106 height 15
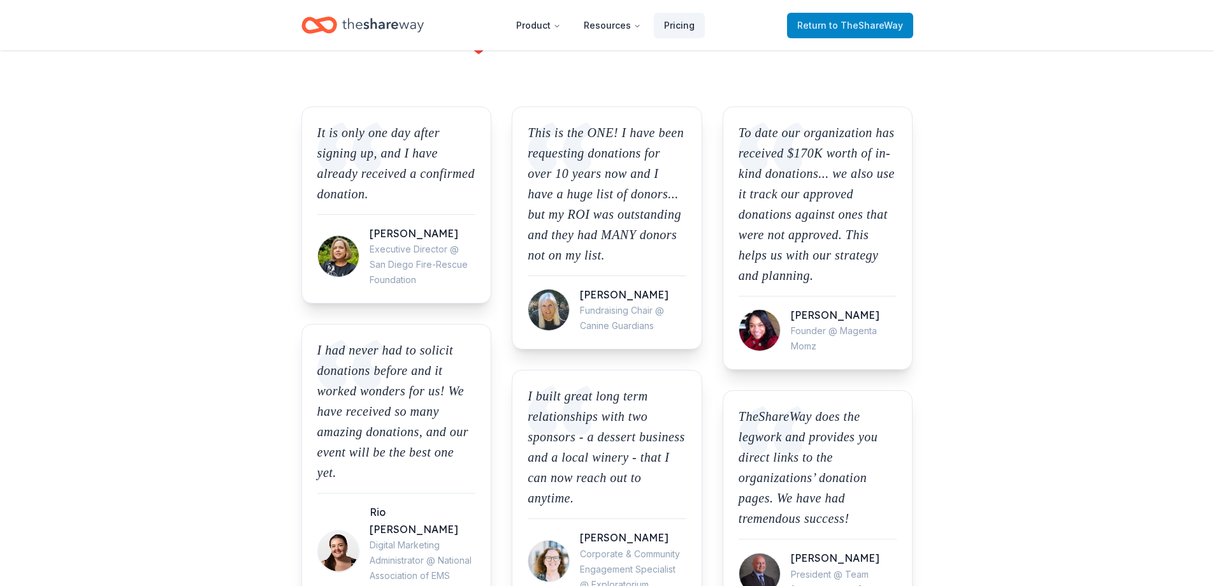
click at [872, 33] on span "Return to TheShareWay" at bounding box center [850, 25] width 106 height 15
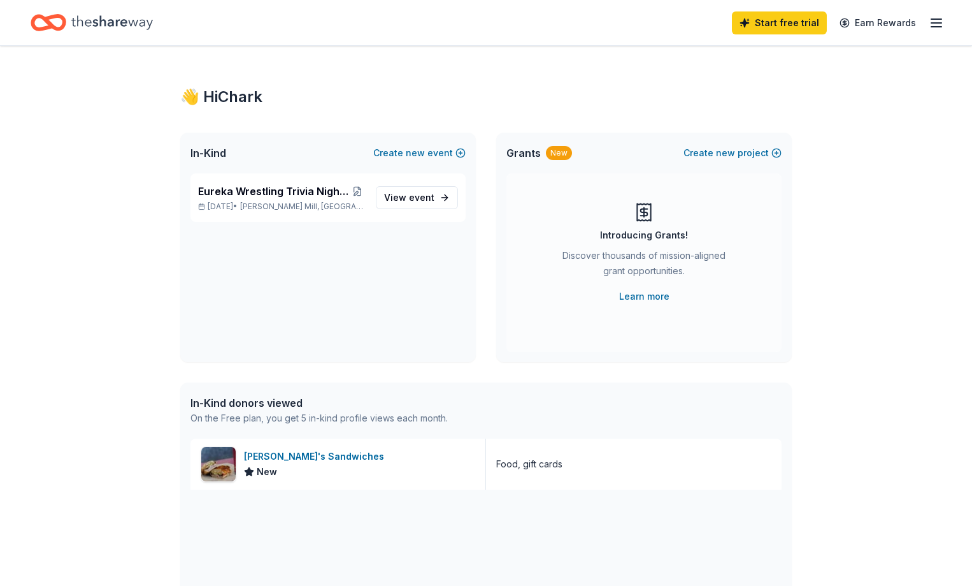
click at [280, 410] on div "In-Kind donors viewed" at bounding box center [319, 402] width 257 height 15
click at [279, 409] on div "In-Kind donors viewed" at bounding box center [319, 402] width 257 height 15
click at [279, 408] on div "In-Kind donors viewed" at bounding box center [319, 402] width 257 height 15
click at [342, 430] on div "In-Kind donors viewed On the Free plan, you get 5 in-kind profile views each mo…" at bounding box center [486, 410] width 612 height 56
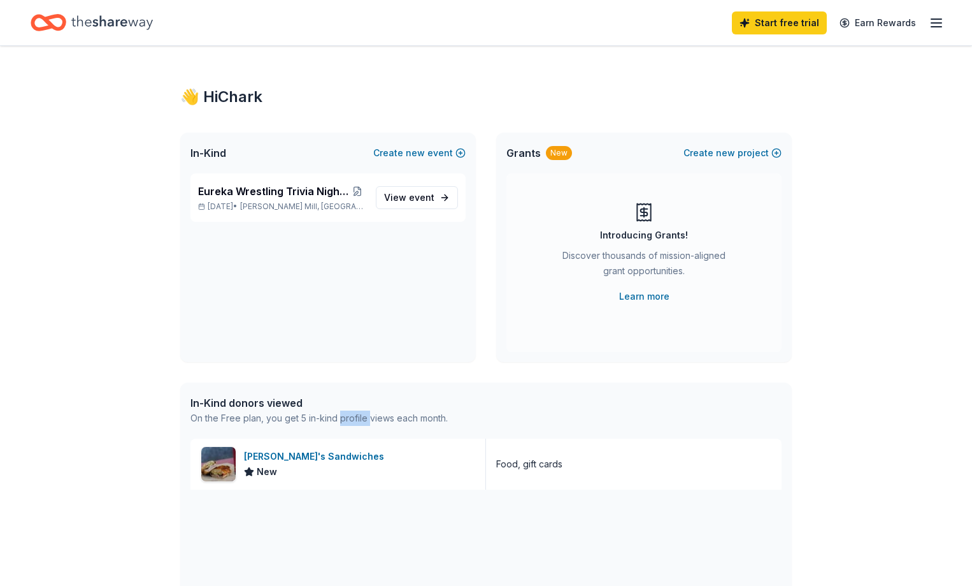
click at [929, 24] on icon "button" at bounding box center [936, 22] width 15 height 15
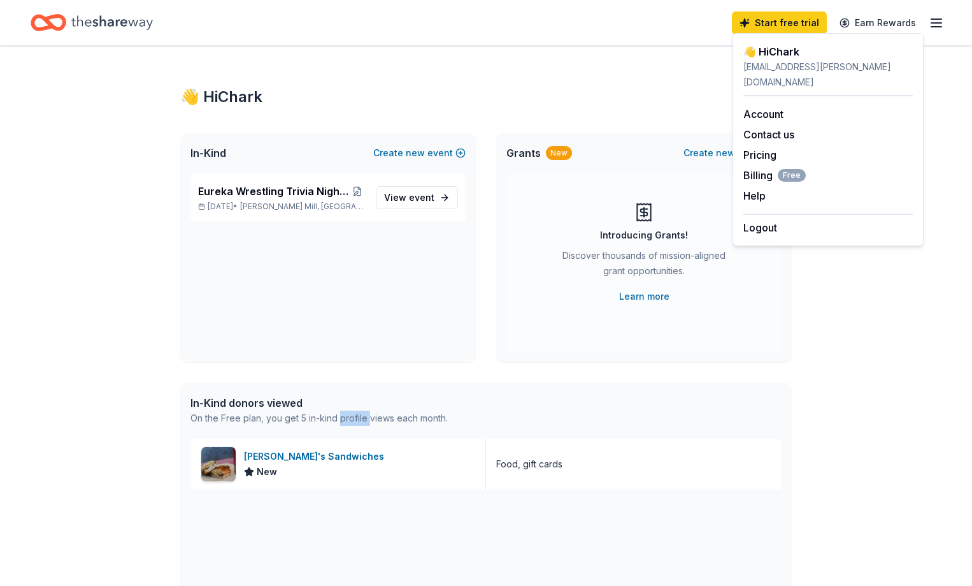
click at [929, 24] on icon "button" at bounding box center [936, 22] width 15 height 15
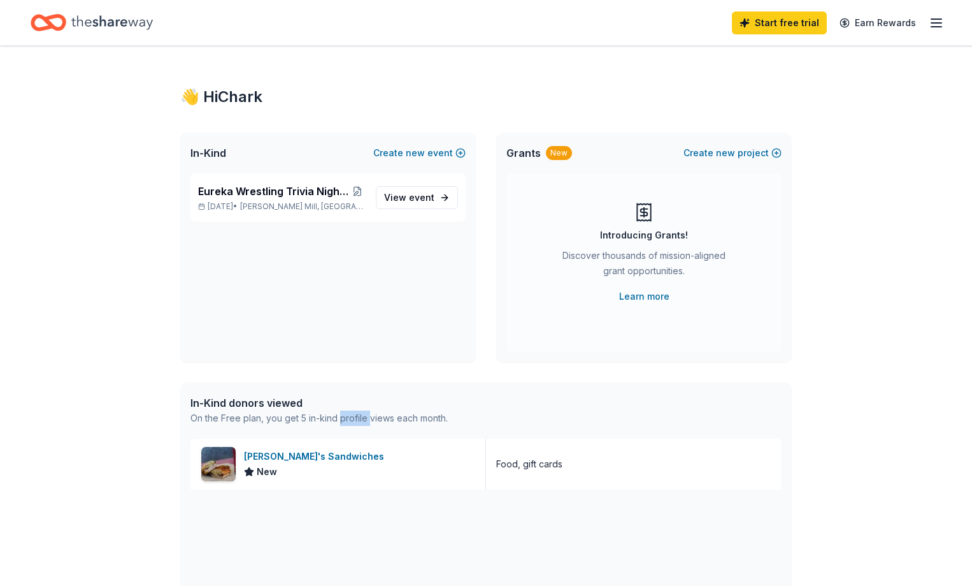
click at [929, 25] on icon "button" at bounding box center [936, 22] width 15 height 15
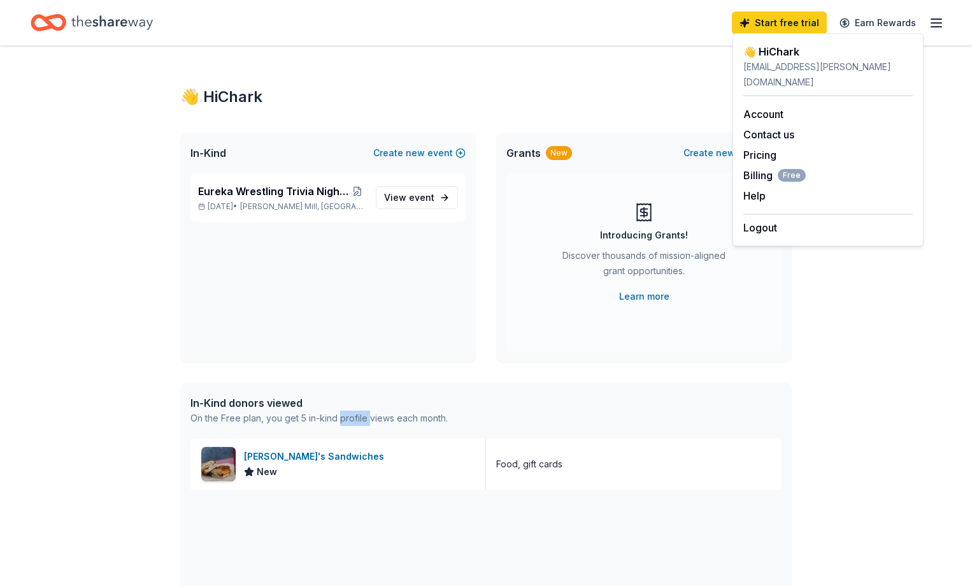
click at [929, 25] on icon "button" at bounding box center [936, 22] width 15 height 15
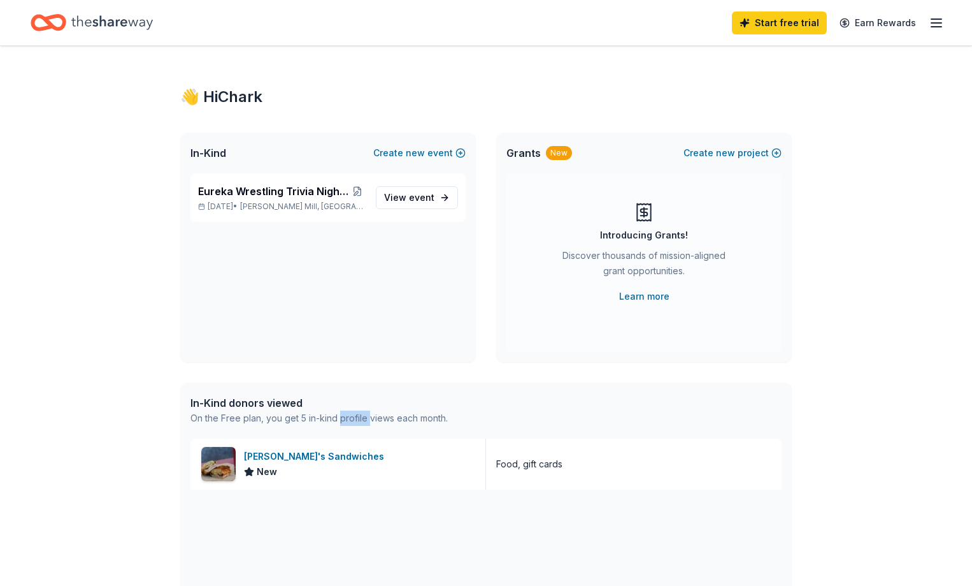
click at [929, 25] on icon "button" at bounding box center [936, 22] width 15 height 15
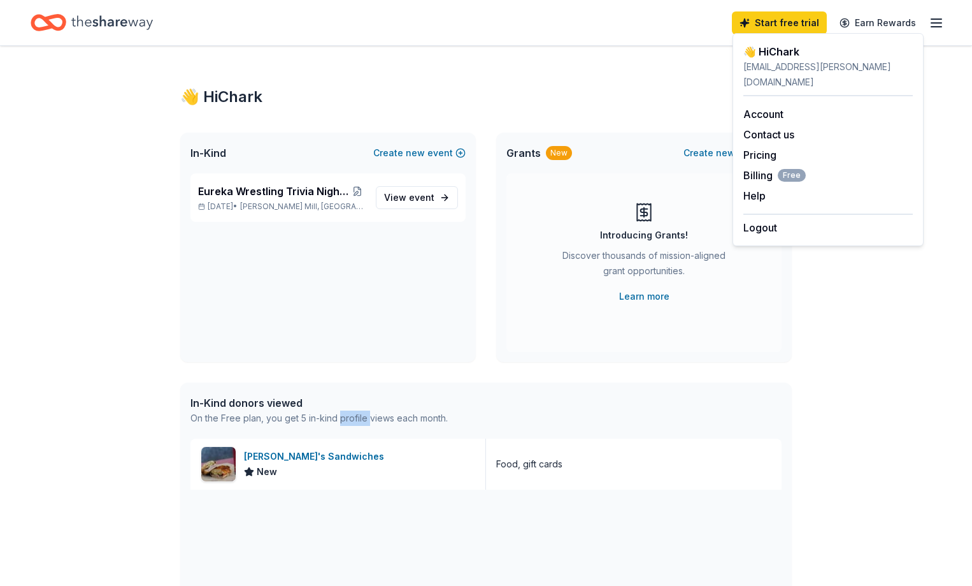
click at [929, 24] on icon "button" at bounding box center [936, 22] width 15 height 15
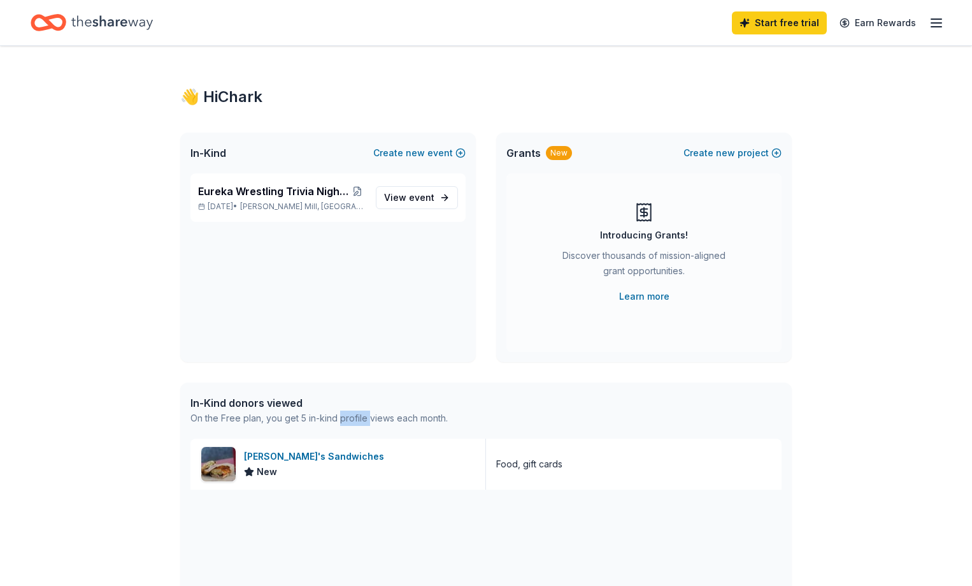
click at [929, 24] on icon "button" at bounding box center [936, 22] width 15 height 15
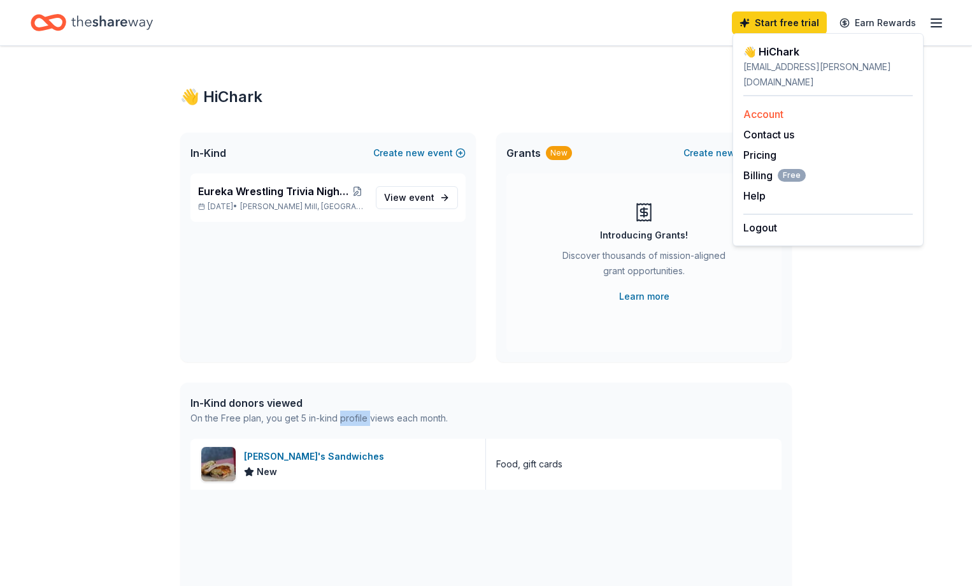
click at [770, 108] on link "Account" at bounding box center [764, 114] width 40 height 13
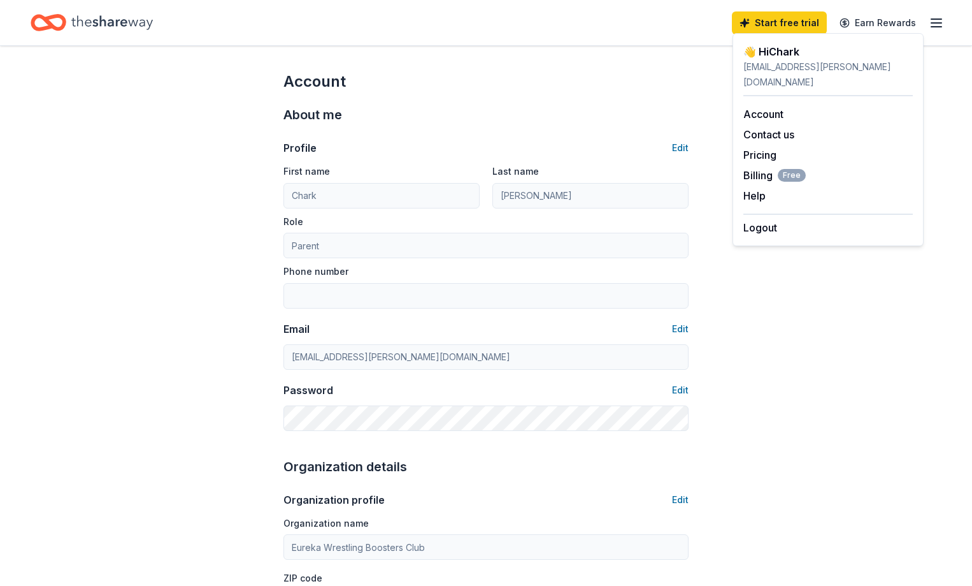
click at [88, 22] on div "Home" at bounding box center [92, 23] width 122 height 30
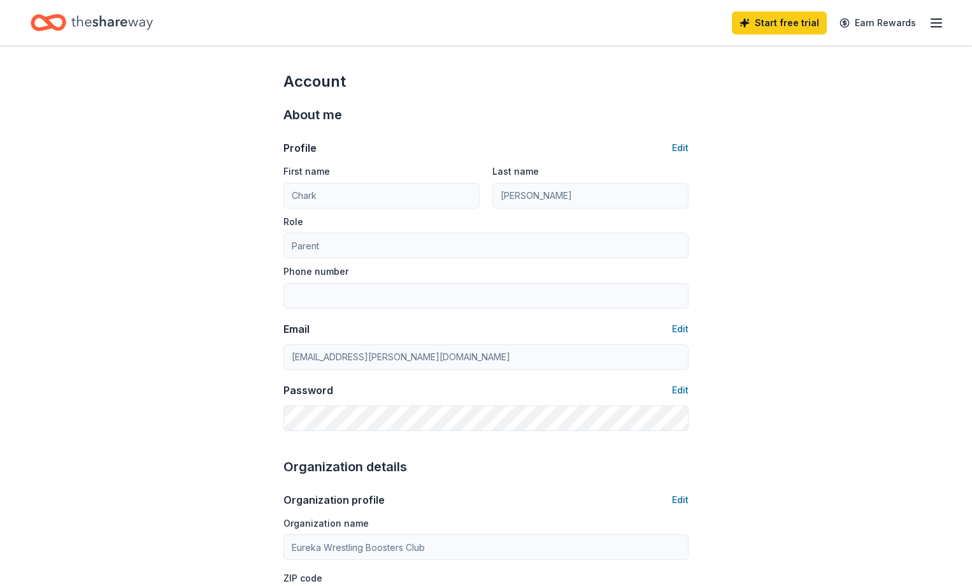
click at [87, 22] on div "Home" at bounding box center [92, 23] width 122 height 30
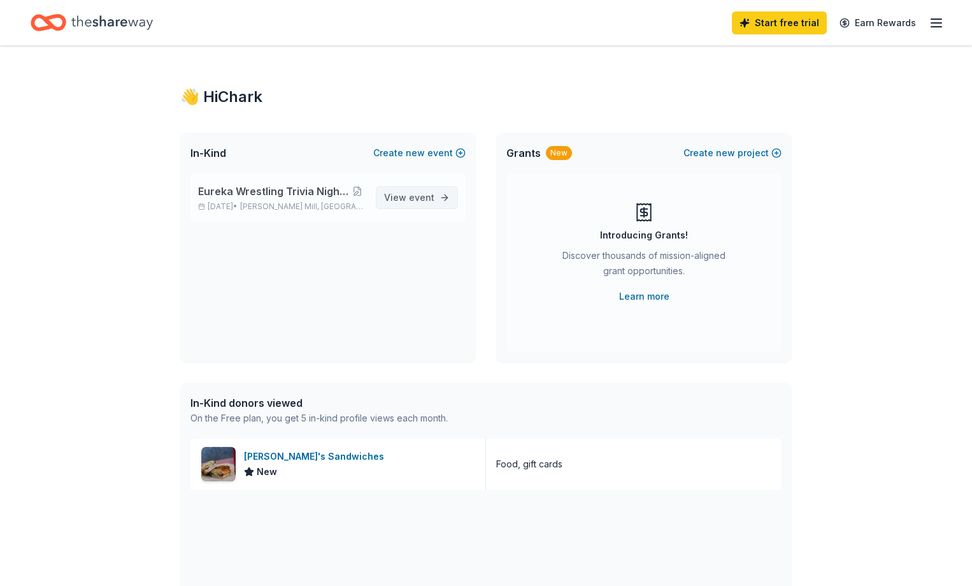
click at [417, 194] on span "event" at bounding box center [421, 197] width 25 height 11
click at [420, 198] on span "event" at bounding box center [421, 197] width 25 height 11
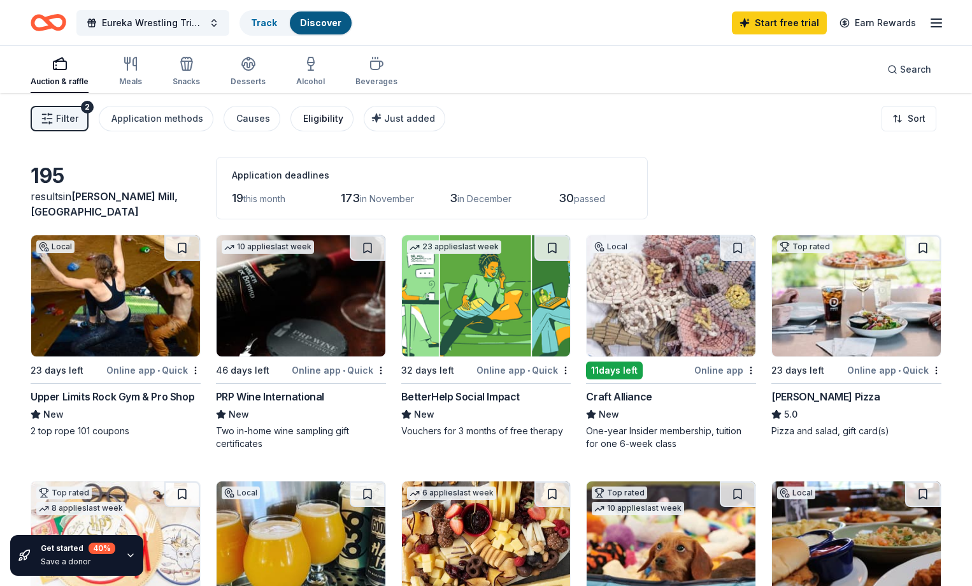
click at [336, 117] on div "Eligibility" at bounding box center [323, 118] width 40 height 15
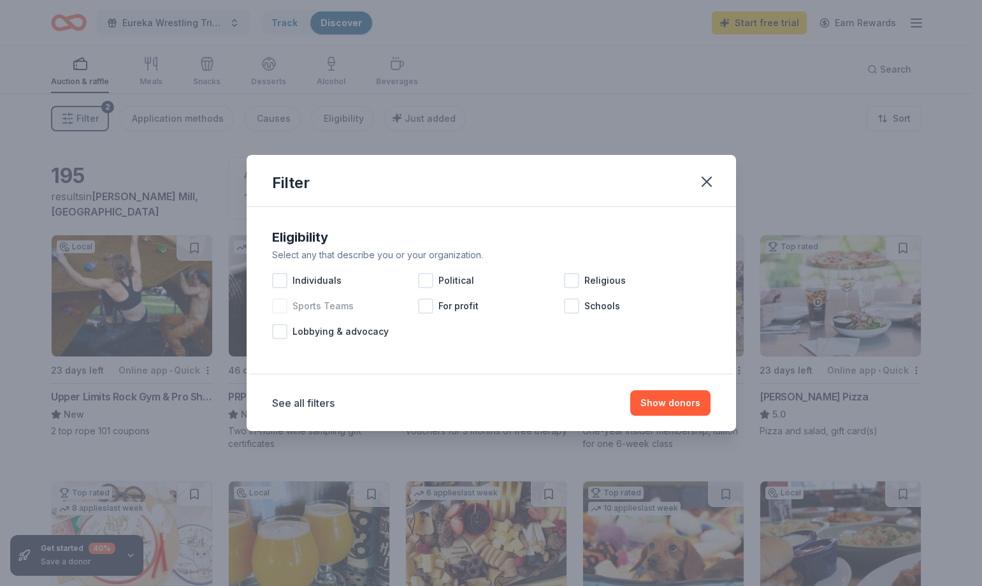
click at [277, 300] on div at bounding box center [279, 305] width 15 height 15
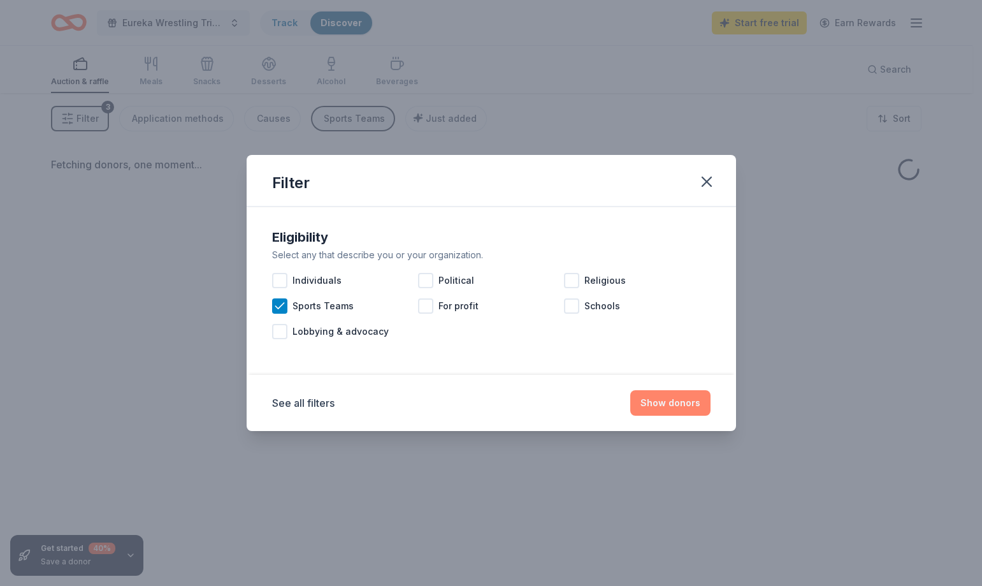
click at [683, 408] on button "Show donors" at bounding box center [670, 402] width 80 height 25
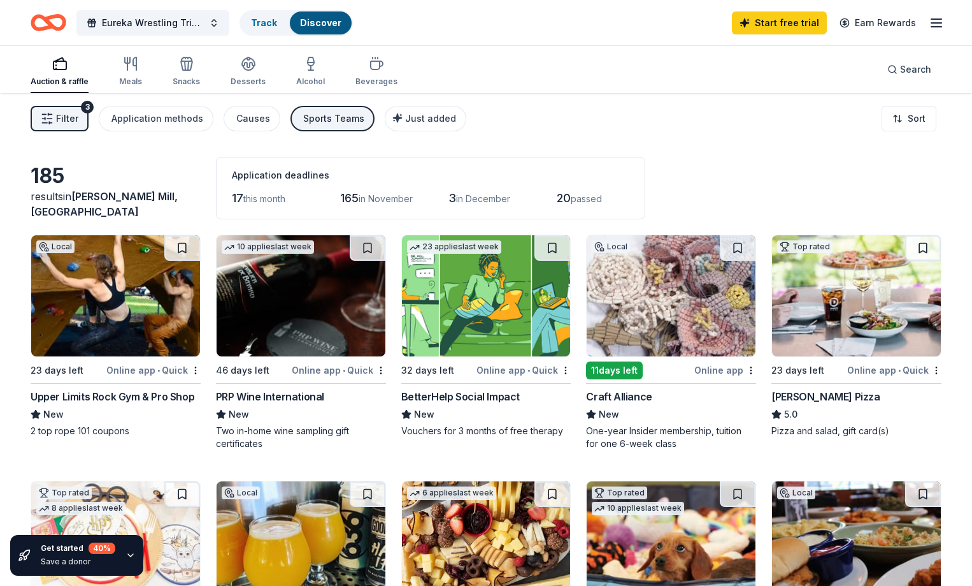
click at [684, 408] on button "Show 185 donors" at bounding box center [648, 397] width 91 height 24
click at [270, 120] on div "Causes" at bounding box center [253, 118] width 34 height 15
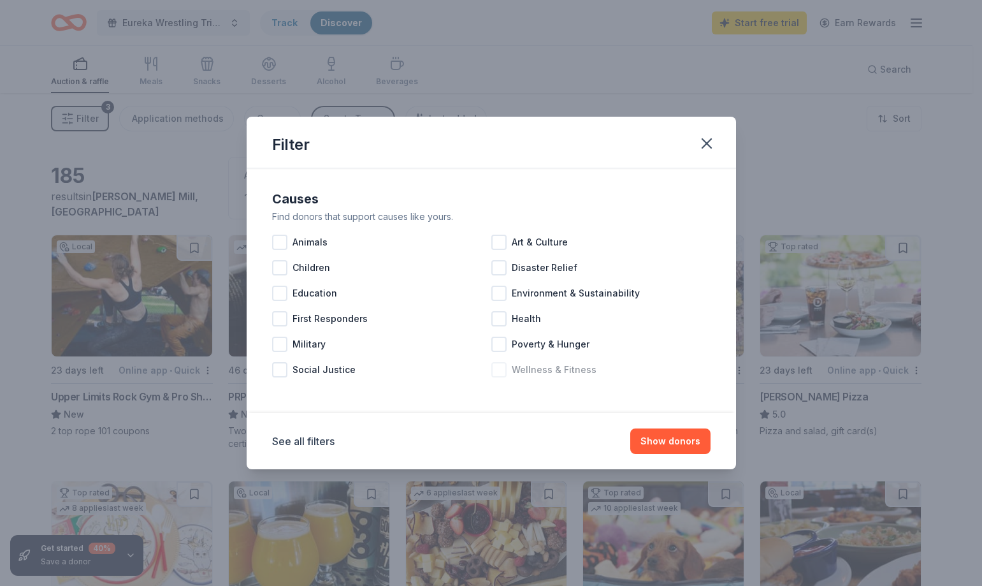
click at [500, 370] on div at bounding box center [498, 369] width 15 height 15
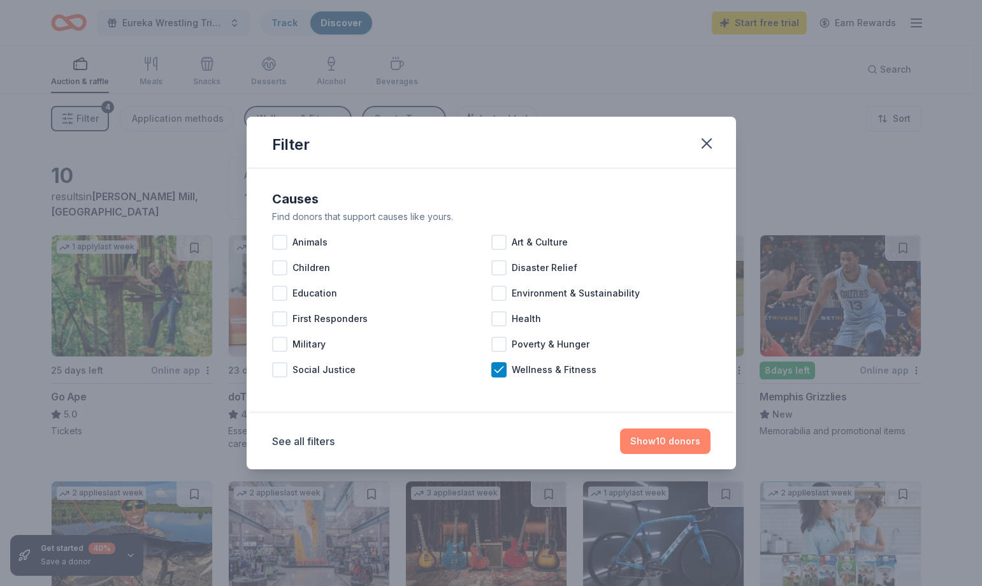
click at [674, 446] on button "Show 10 donors" at bounding box center [665, 440] width 90 height 25
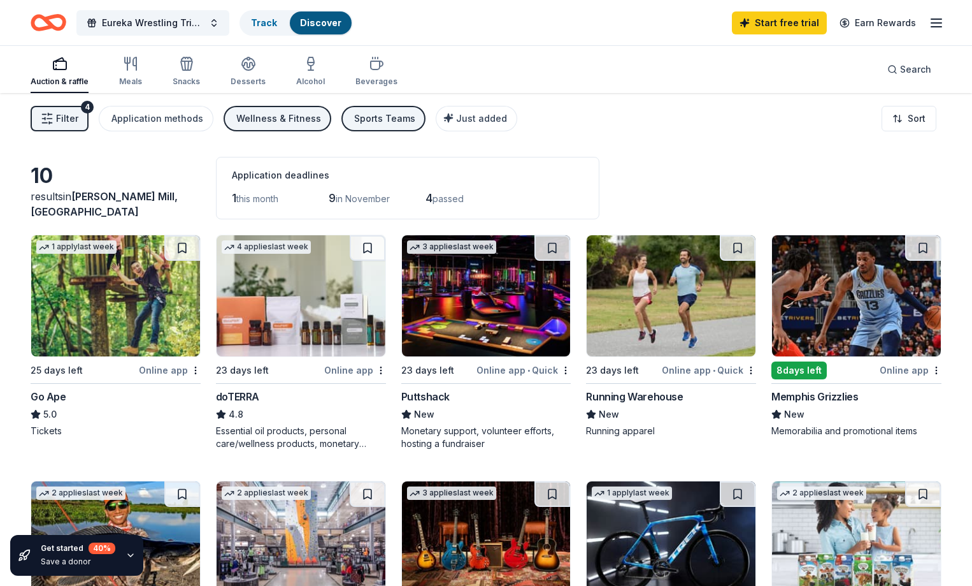
click at [78, 122] on span "Filter" at bounding box center [67, 118] width 22 height 15
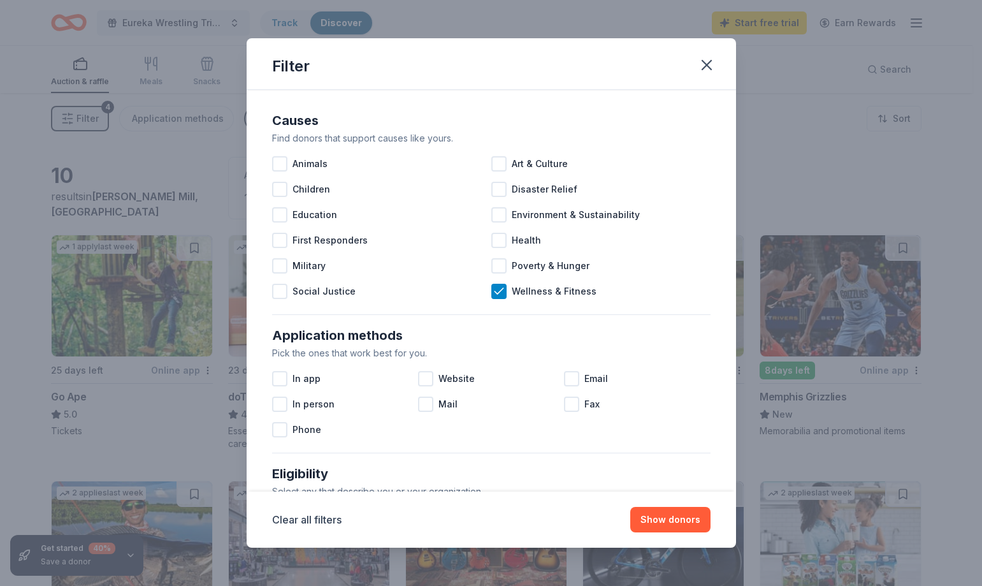
scroll to position [401, 0]
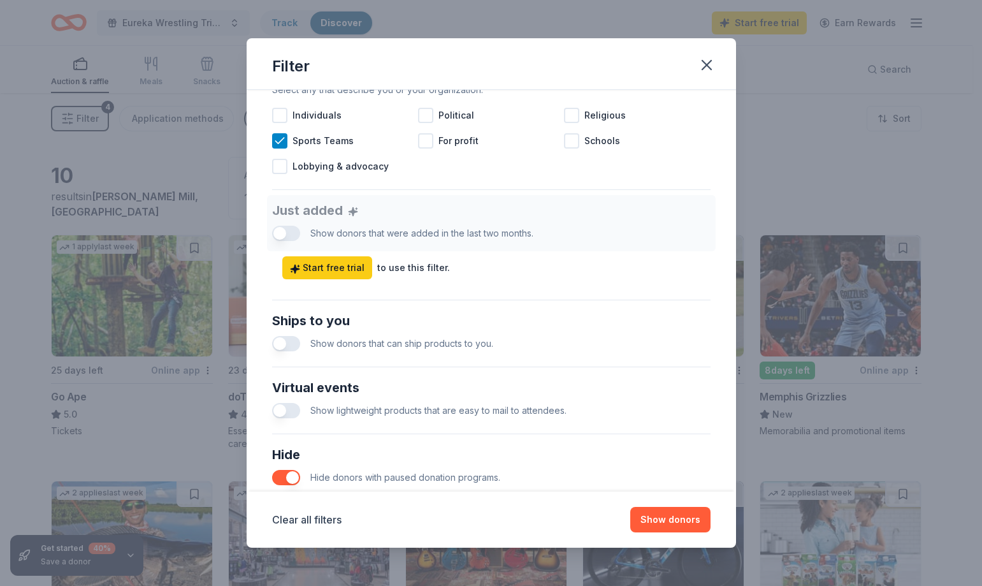
click at [301, 234] on div "Just added Show donors that were added in the last two months. Start free trial…" at bounding box center [491, 237] width 438 height 84
drag, startPoint x: 289, startPoint y: 233, endPoint x: 298, endPoint y: 240, distance: 11.0
click at [289, 233] on div "Just added Show donors that were added in the last two months. Start free trial…" at bounding box center [491, 237] width 438 height 84
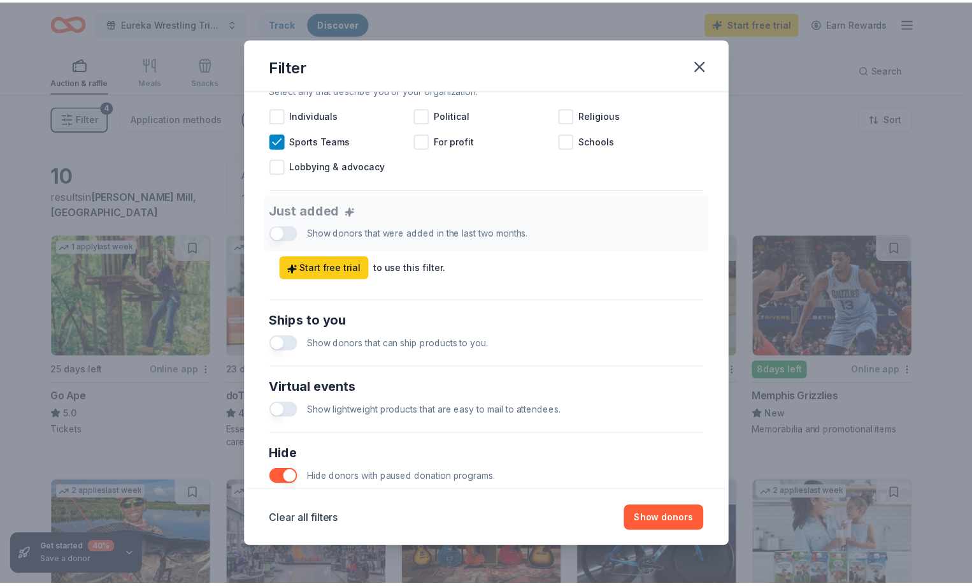
scroll to position [0, 0]
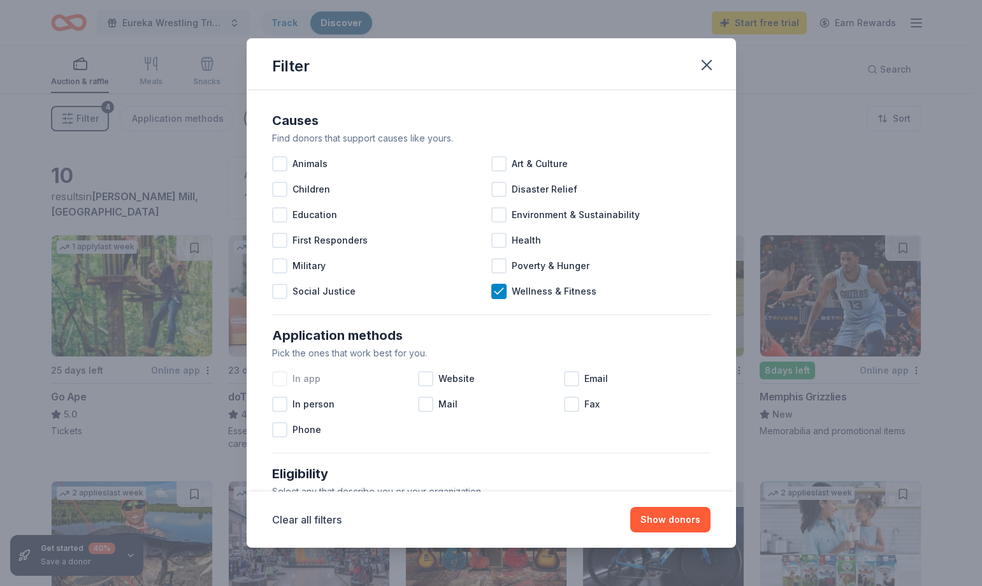
click at [279, 382] on div at bounding box center [279, 378] width 15 height 15
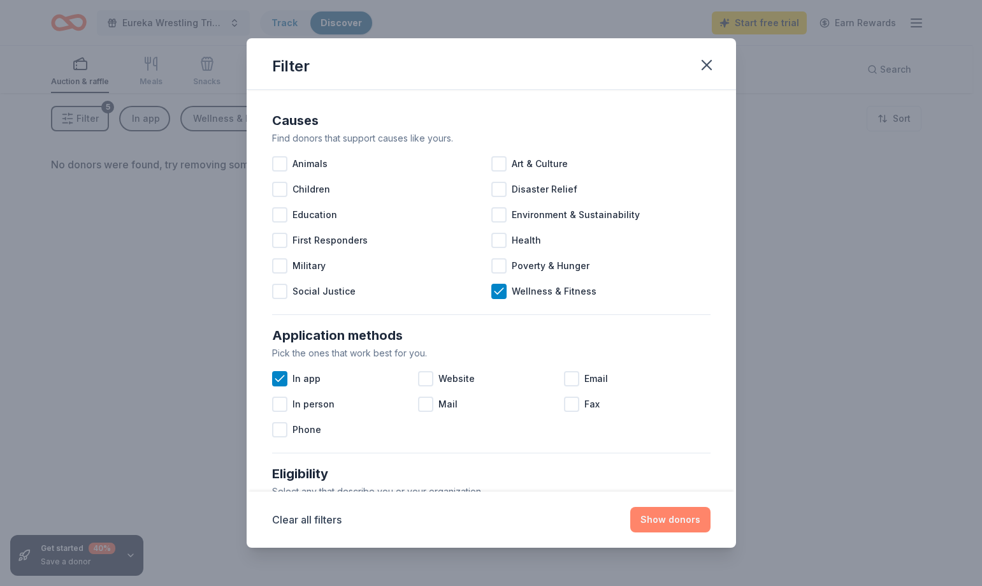
click at [697, 519] on button "Show donors" at bounding box center [670, 519] width 80 height 25
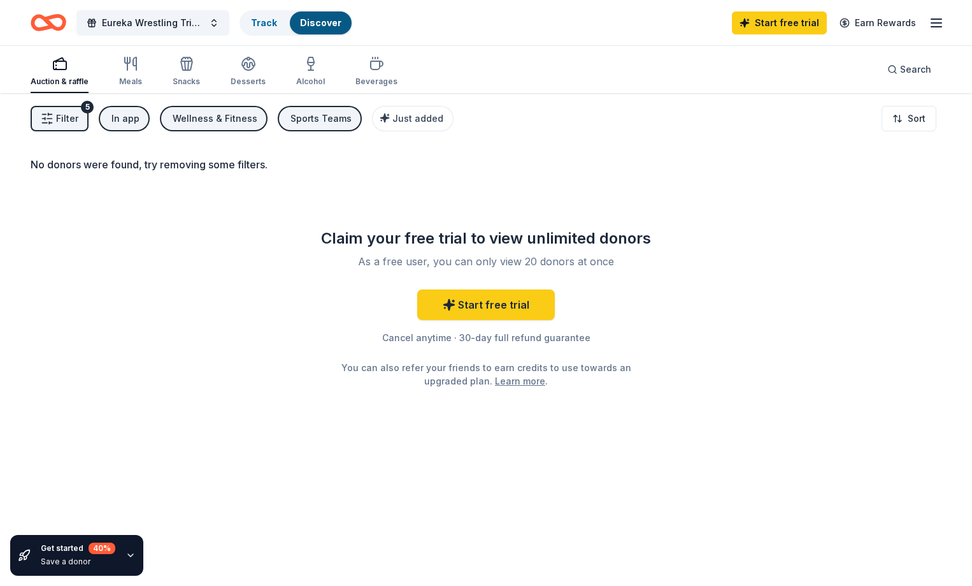
click at [244, 123] on div "Wellness & Fitness" at bounding box center [215, 118] width 85 height 15
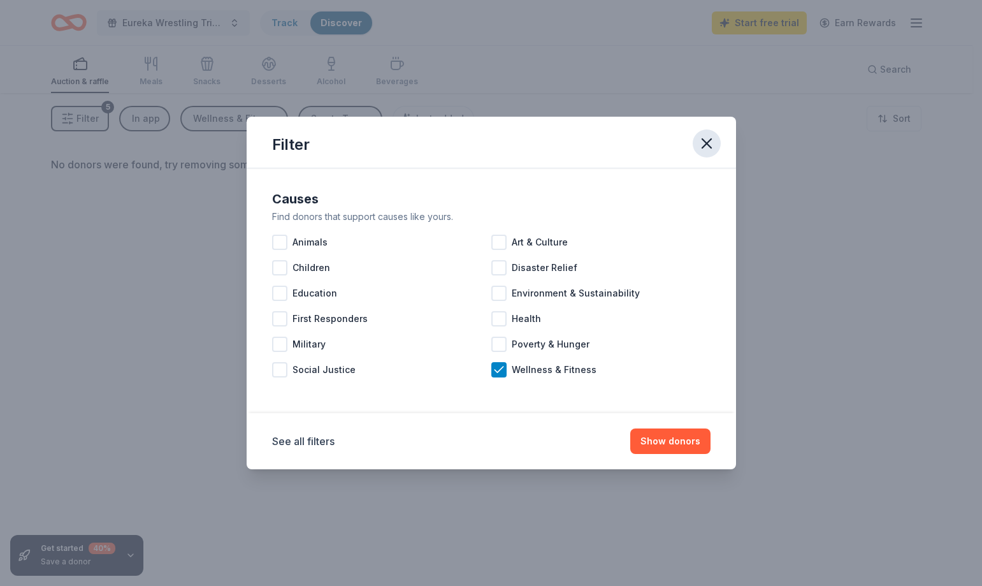
click at [711, 147] on icon "button" at bounding box center [706, 143] width 9 height 9
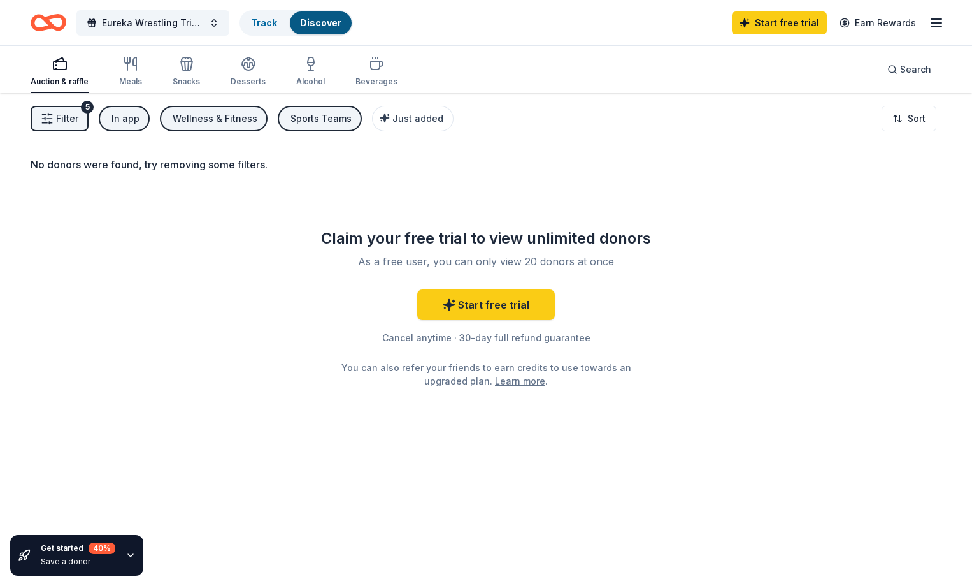
click at [140, 120] on div "In app" at bounding box center [126, 118] width 28 height 15
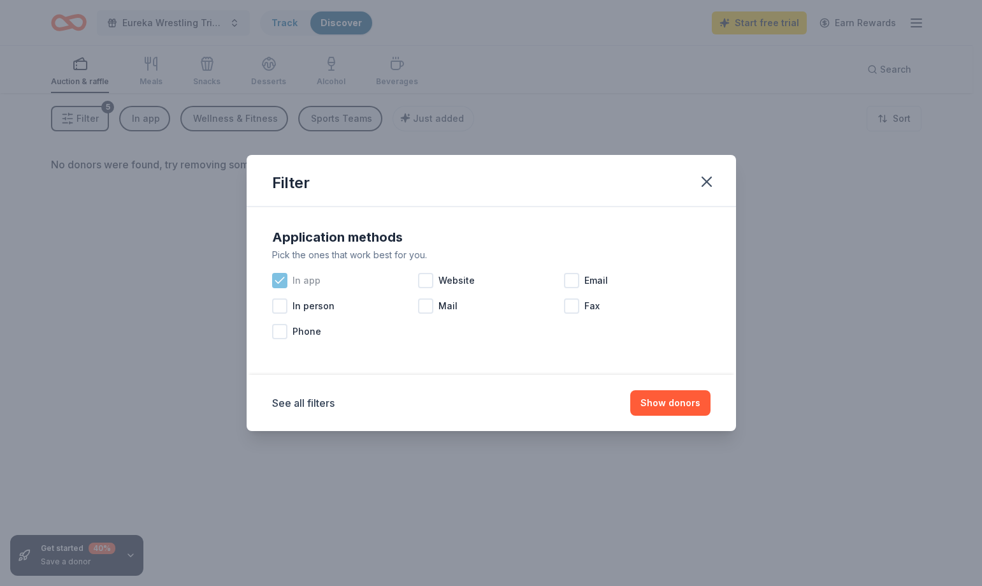
click at [280, 283] on icon at bounding box center [279, 280] width 13 height 13
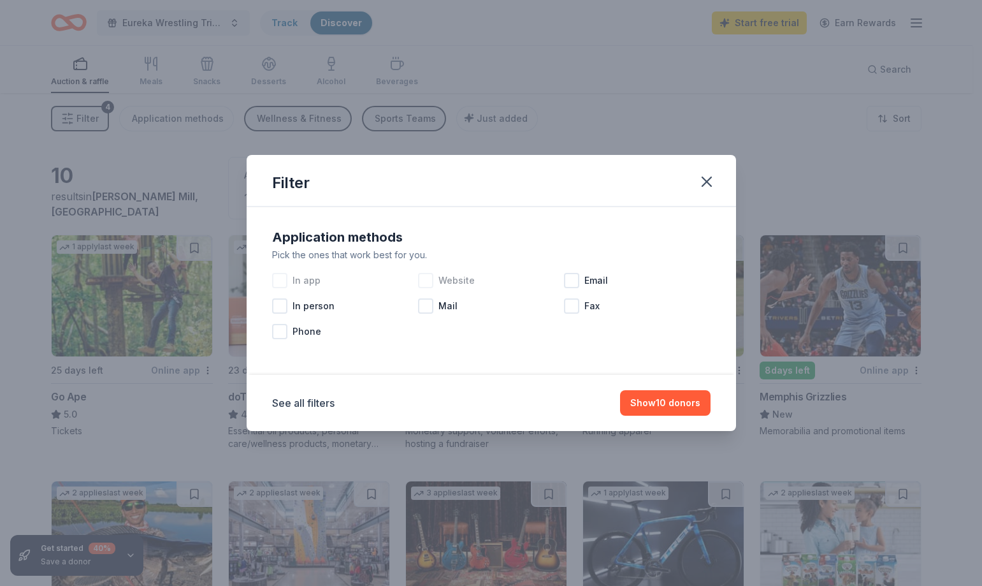
click at [426, 279] on div at bounding box center [425, 280] width 15 height 15
click at [679, 405] on button "Show 10 donors" at bounding box center [665, 402] width 90 height 25
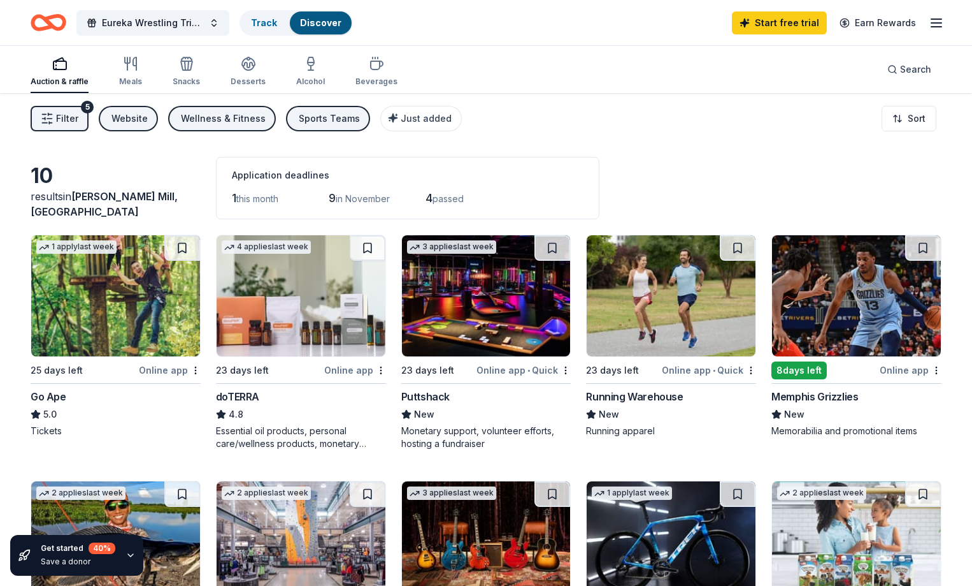
click at [493, 310] on img at bounding box center [486, 295] width 169 height 121
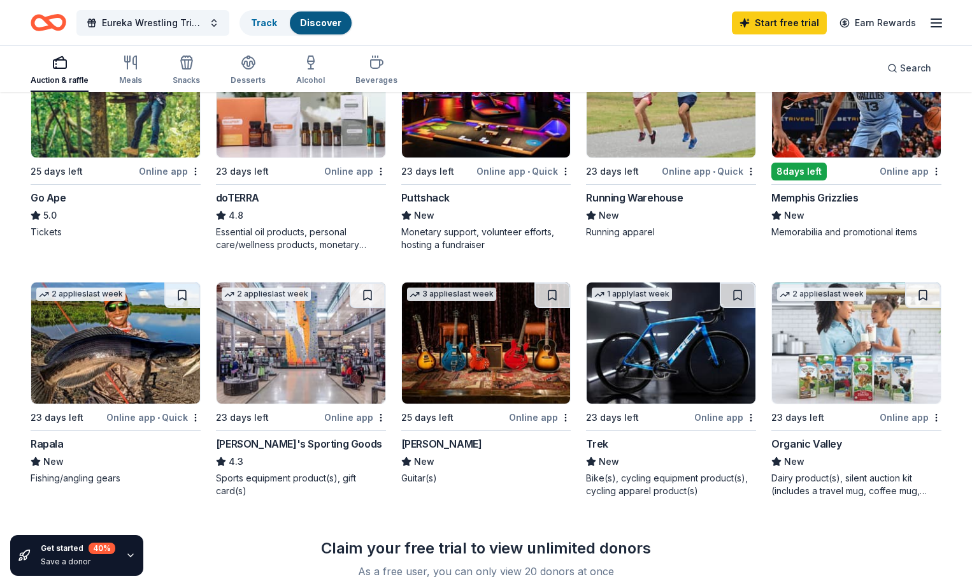
scroll to position [200, 0]
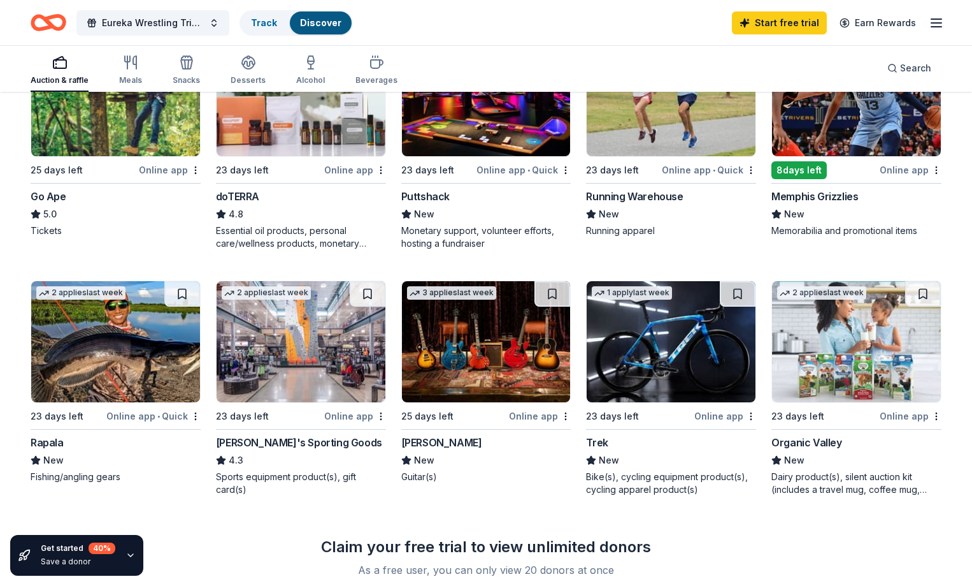
click at [647, 343] on img at bounding box center [671, 341] width 169 height 121
click at [328, 361] on img at bounding box center [301, 341] width 169 height 121
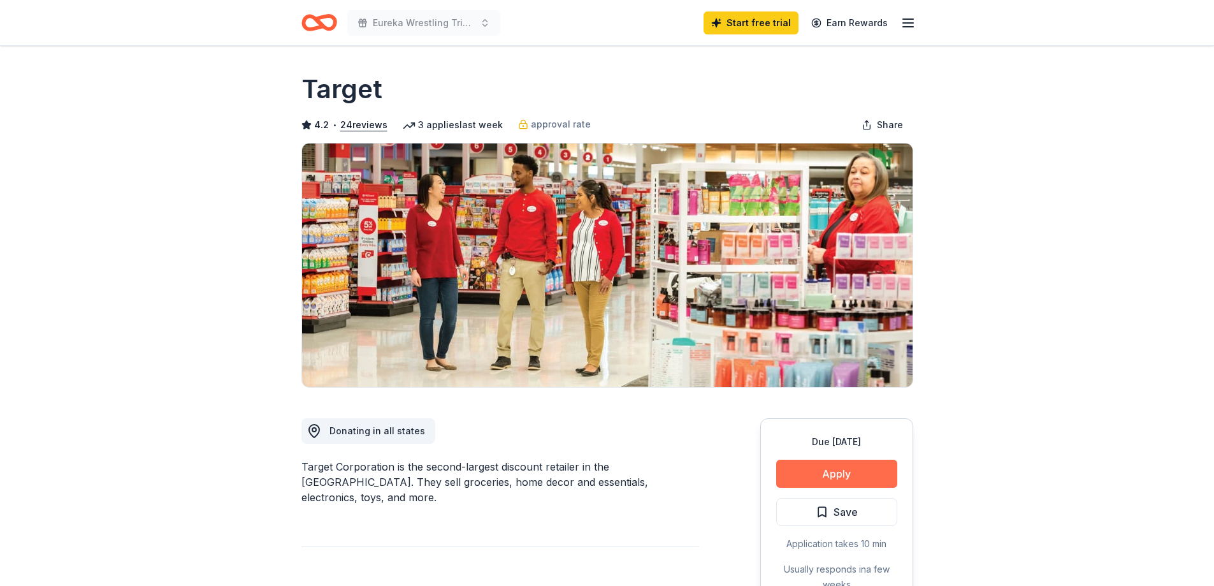
click at [837, 462] on button "Apply" at bounding box center [836, 473] width 121 height 28
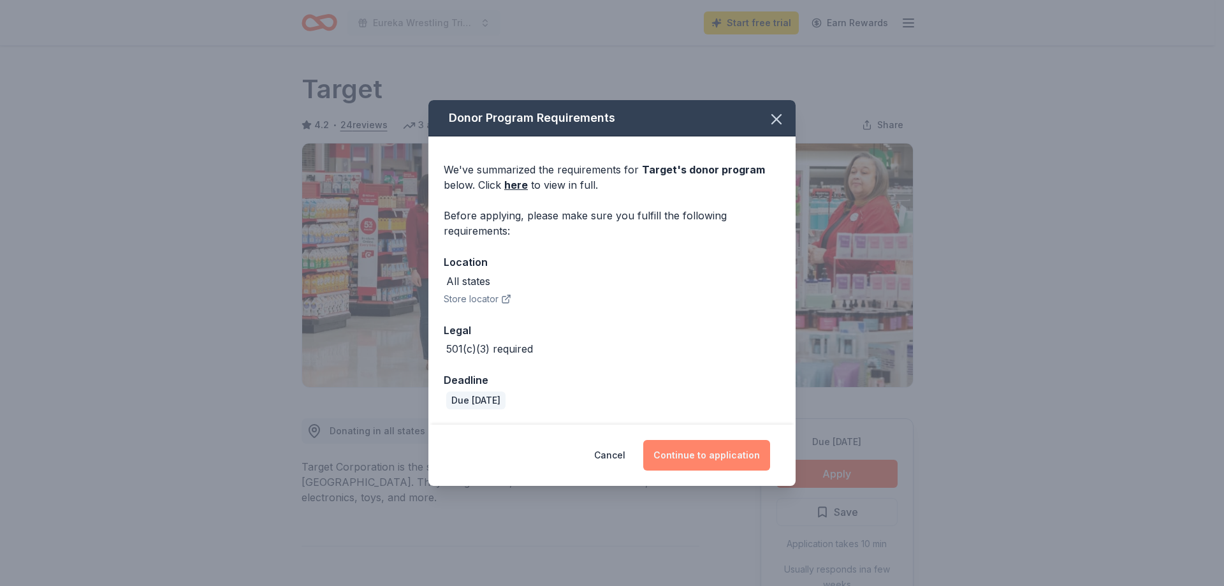
click at [739, 461] on button "Continue to application" at bounding box center [706, 455] width 127 height 31
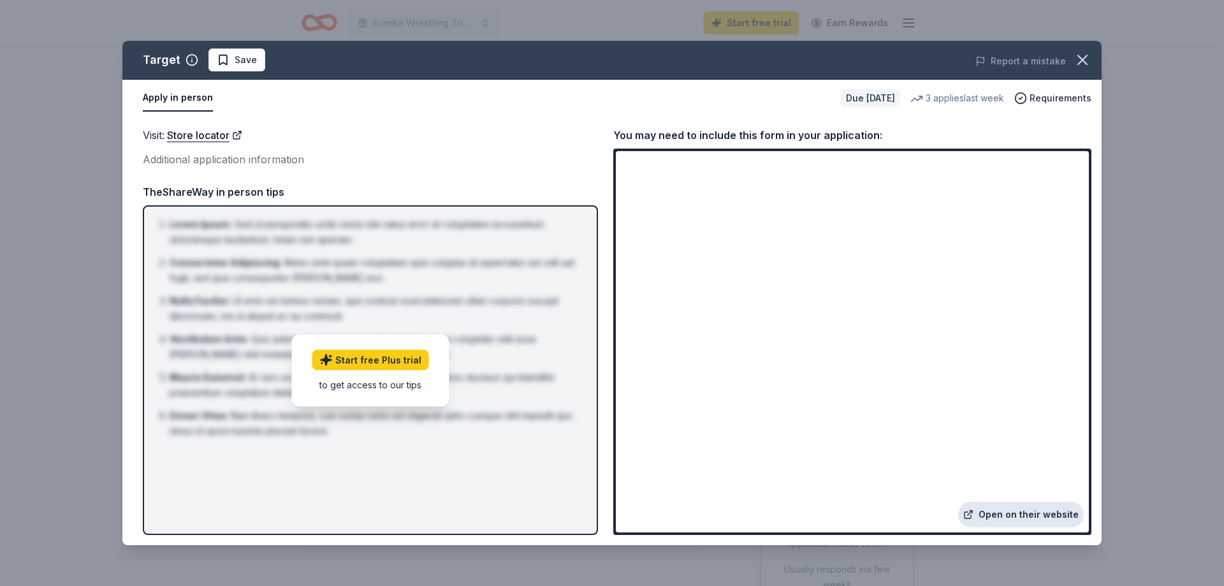
click at [988, 514] on link "Open on their website" at bounding box center [1021, 514] width 126 height 25
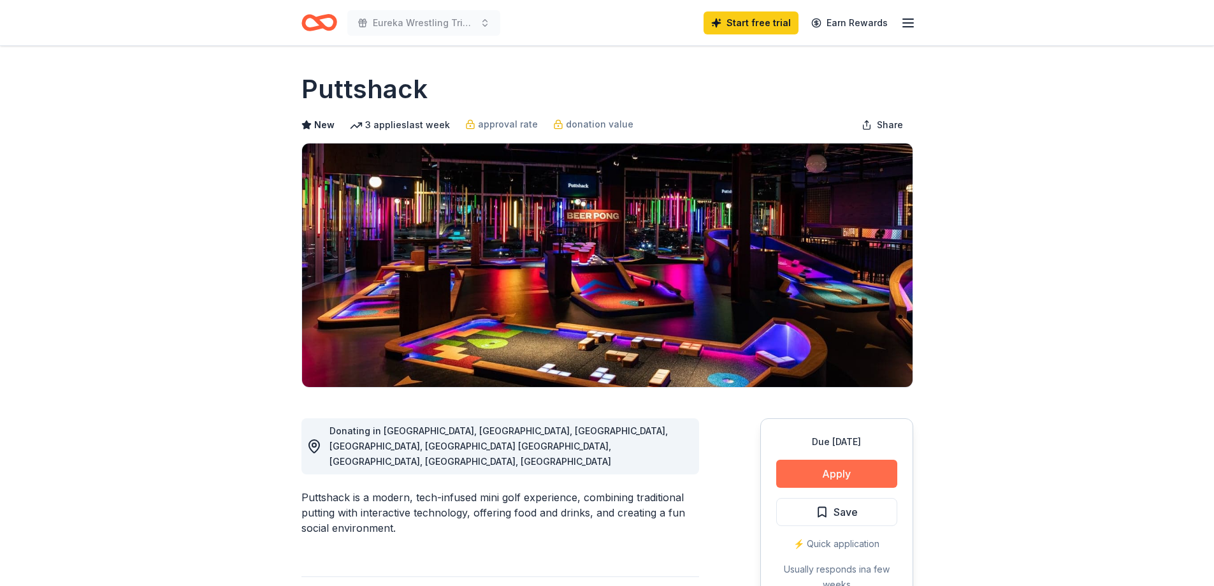
click at [852, 472] on button "Apply" at bounding box center [836, 473] width 121 height 28
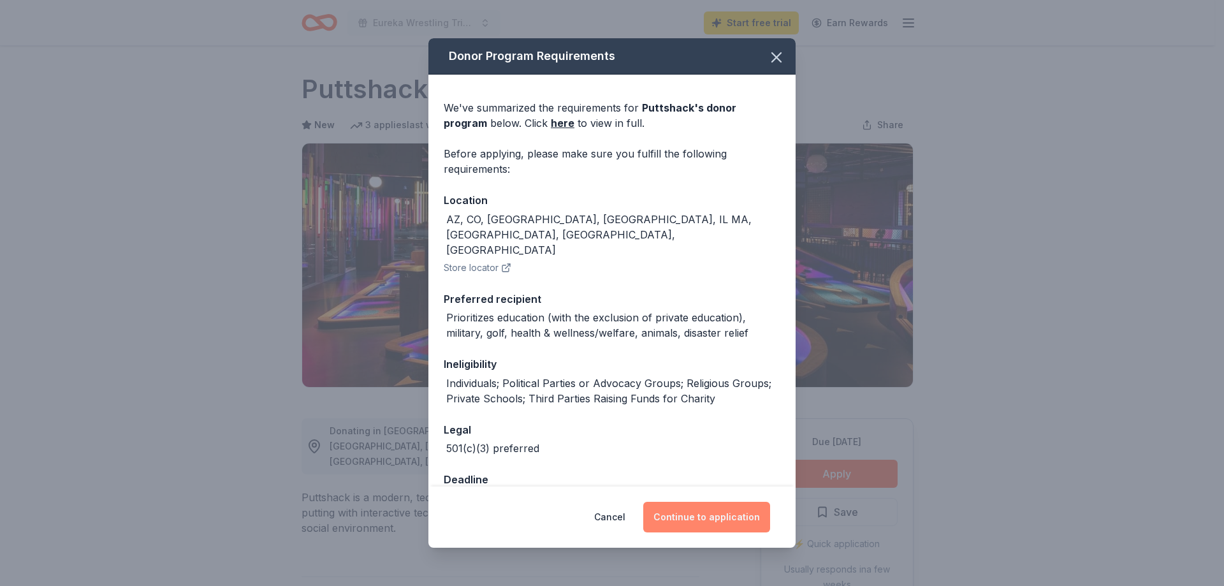
click at [719, 523] on button "Continue to application" at bounding box center [706, 517] width 127 height 31
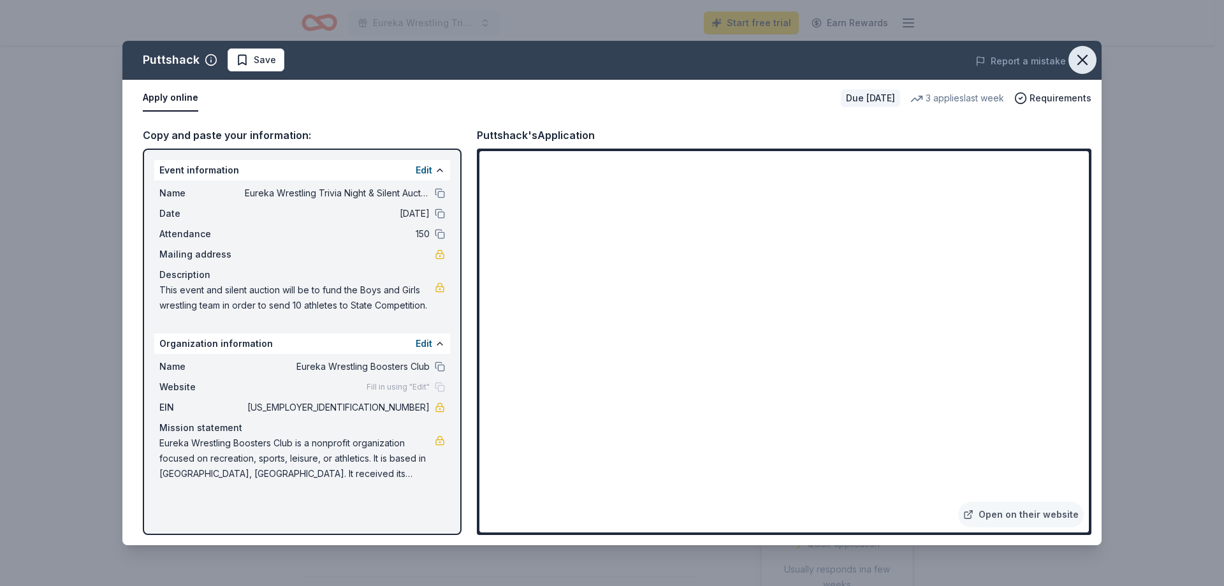
click at [1081, 56] on icon "button" at bounding box center [1082, 60] width 18 height 18
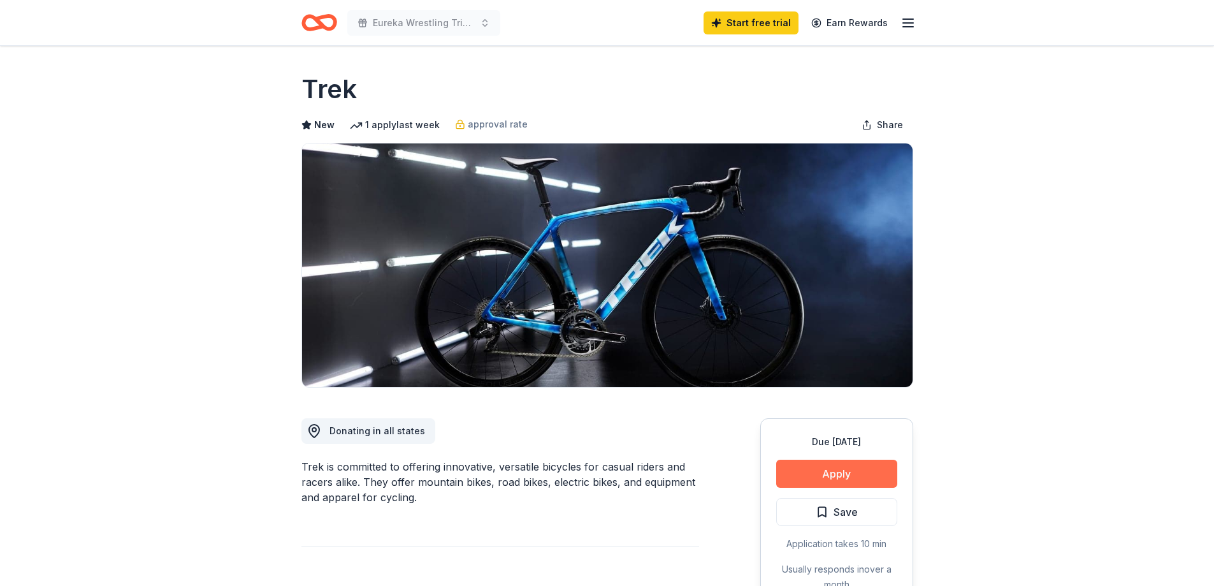
click at [844, 471] on button "Apply" at bounding box center [836, 473] width 121 height 28
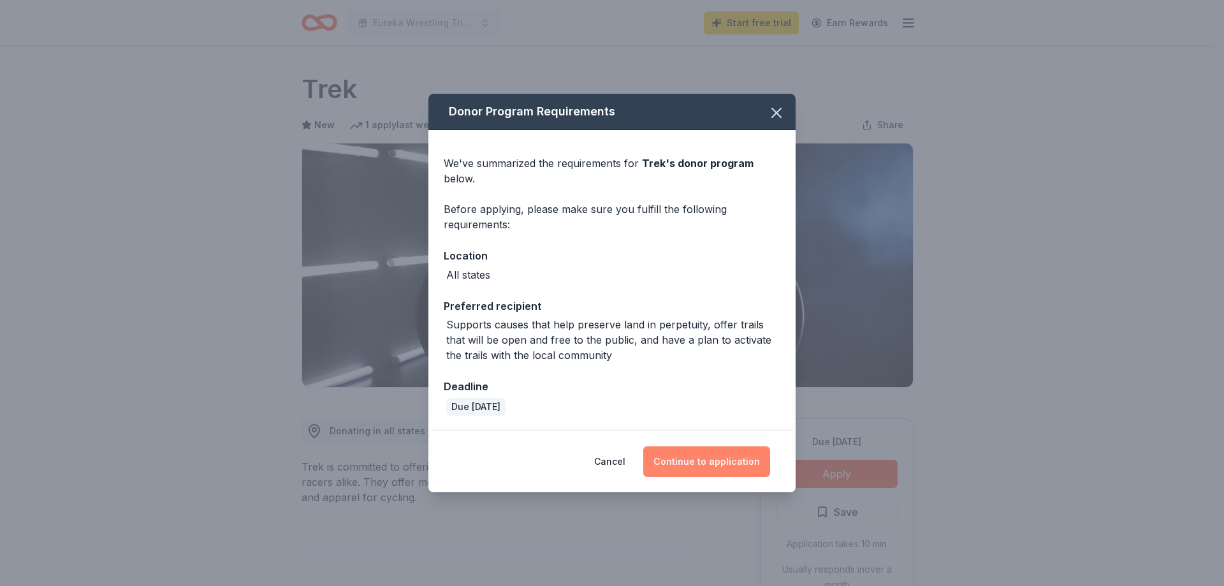
click at [690, 464] on button "Continue to application" at bounding box center [706, 461] width 127 height 31
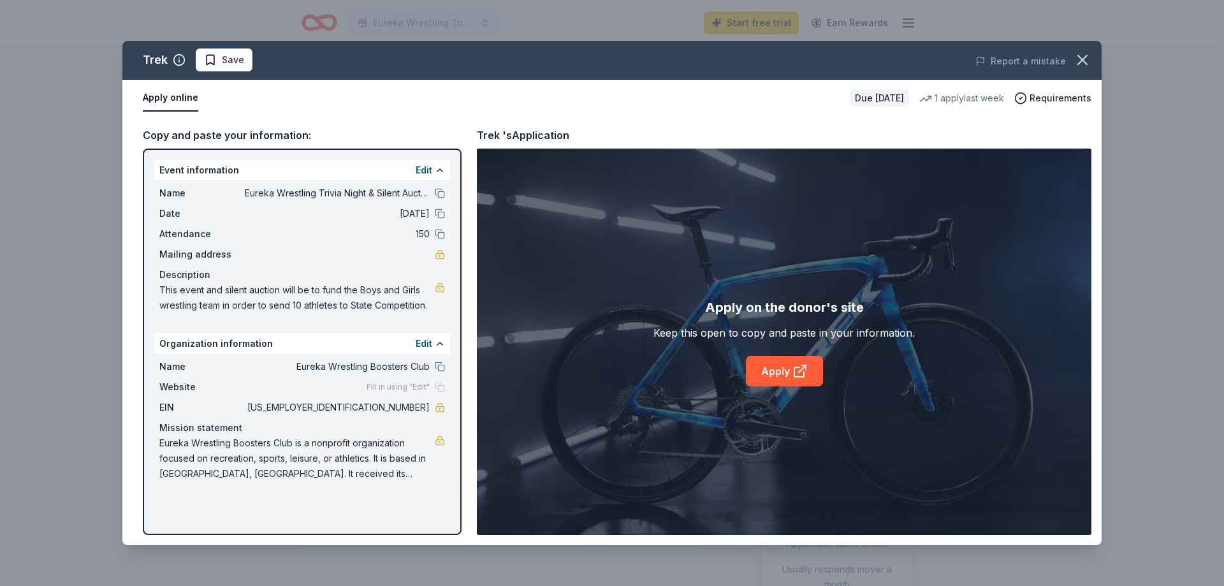
click at [790, 477] on div "Apply on the donor's site Keep this open to copy and paste in your information.…" at bounding box center [784, 341] width 614 height 386
click at [779, 376] on link "Apply" at bounding box center [784, 371] width 77 height 31
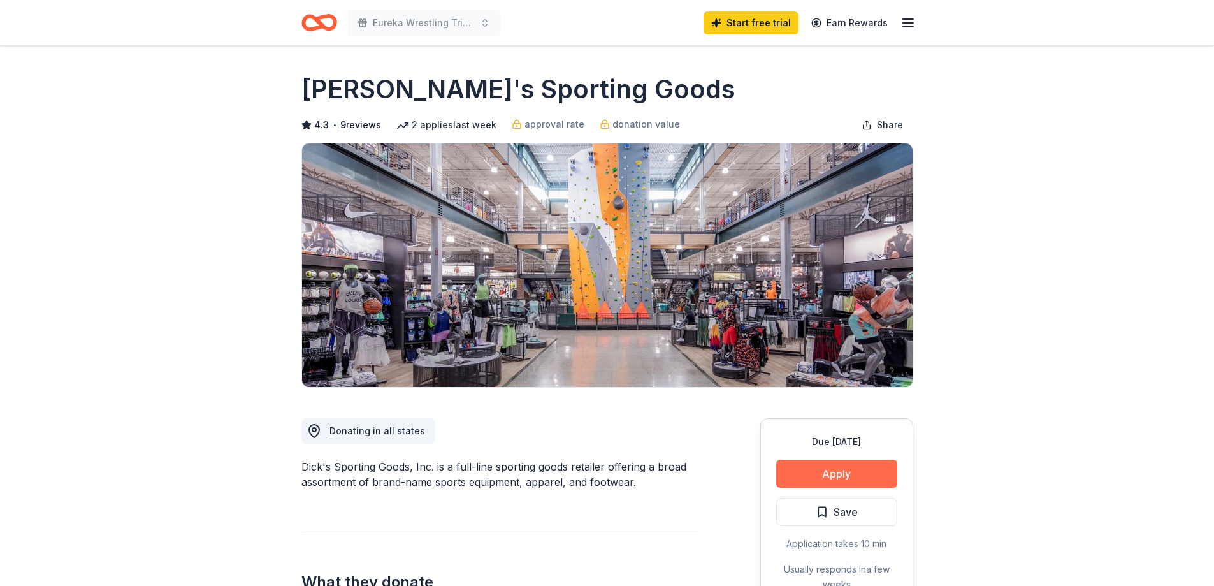
click at [823, 468] on button "Apply" at bounding box center [836, 473] width 121 height 28
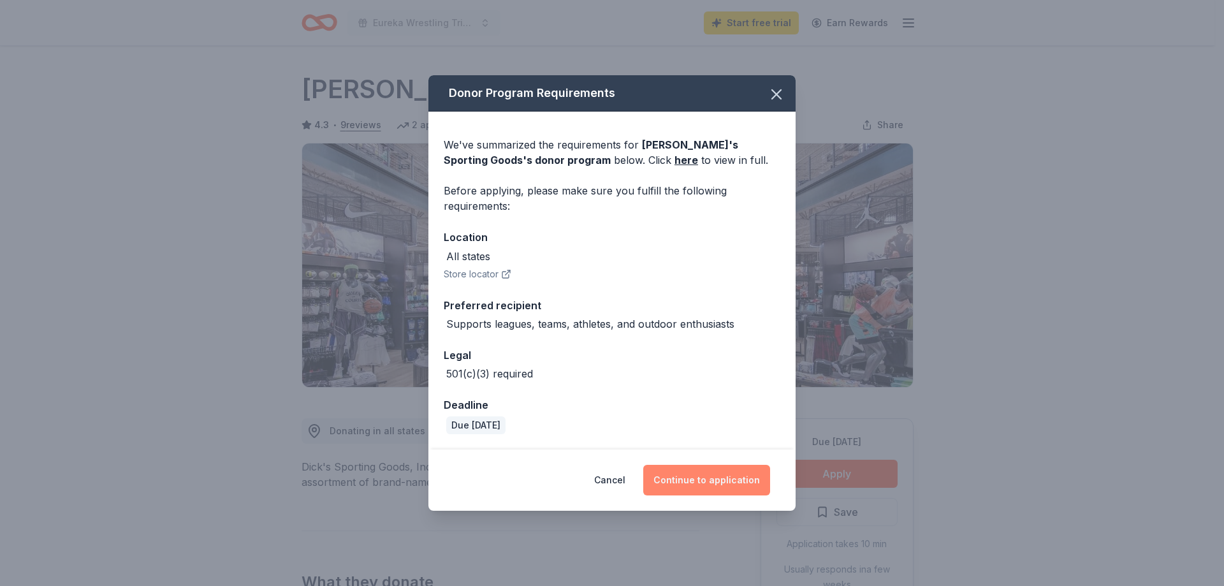
click at [699, 484] on button "Continue to application" at bounding box center [706, 480] width 127 height 31
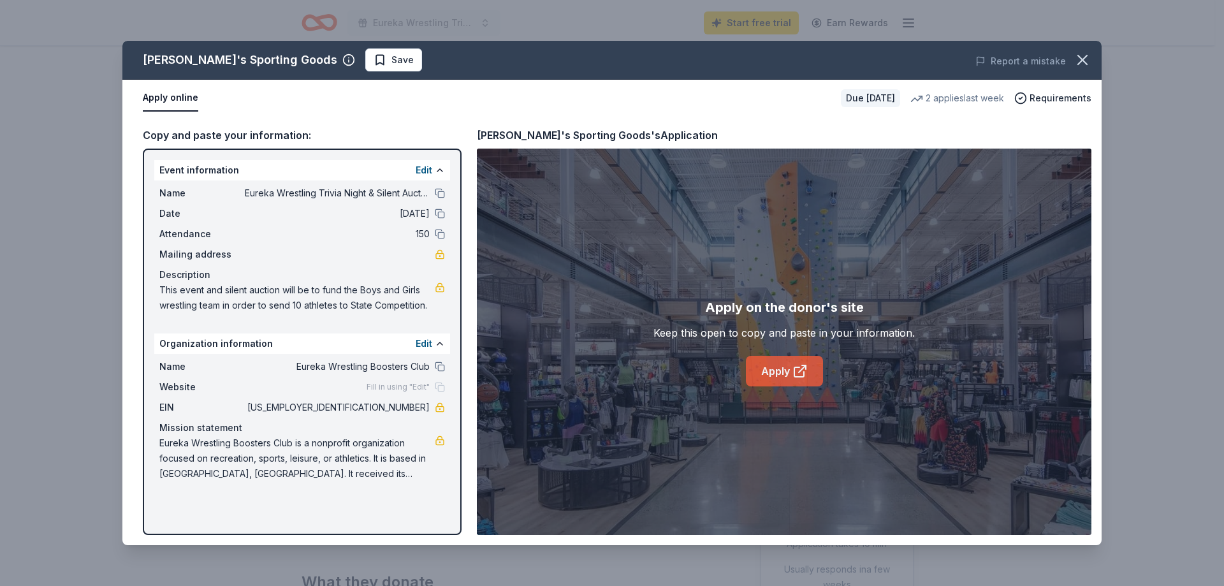
click at [781, 375] on link "Apply" at bounding box center [784, 371] width 77 height 31
